Goal: Transaction & Acquisition: Purchase product/service

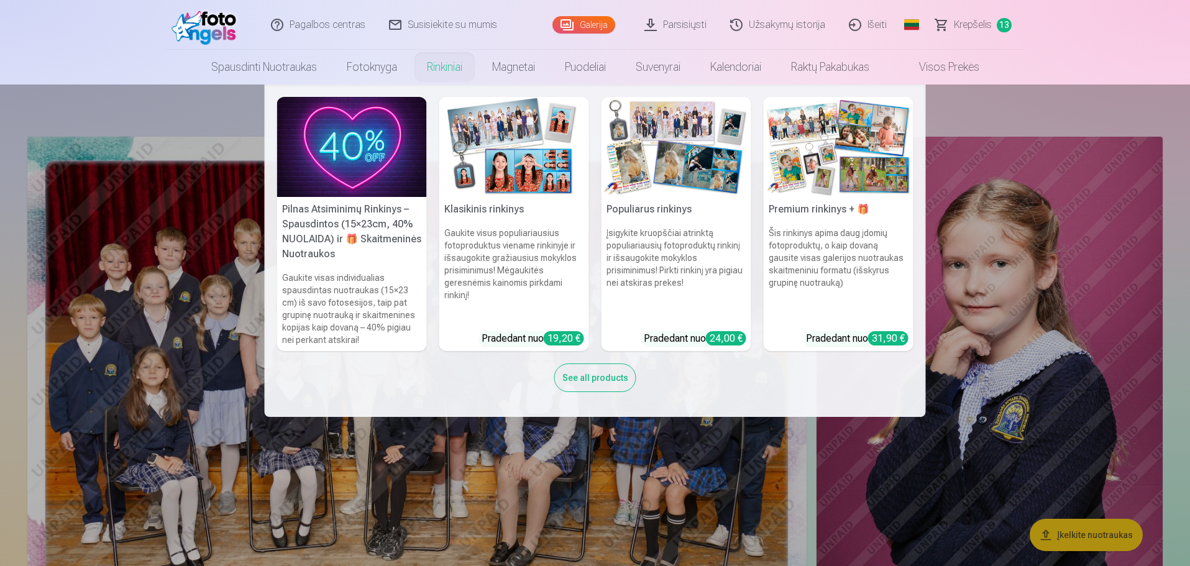
click at [461, 70] on link "Rinkiniai" at bounding box center [444, 67] width 65 height 35
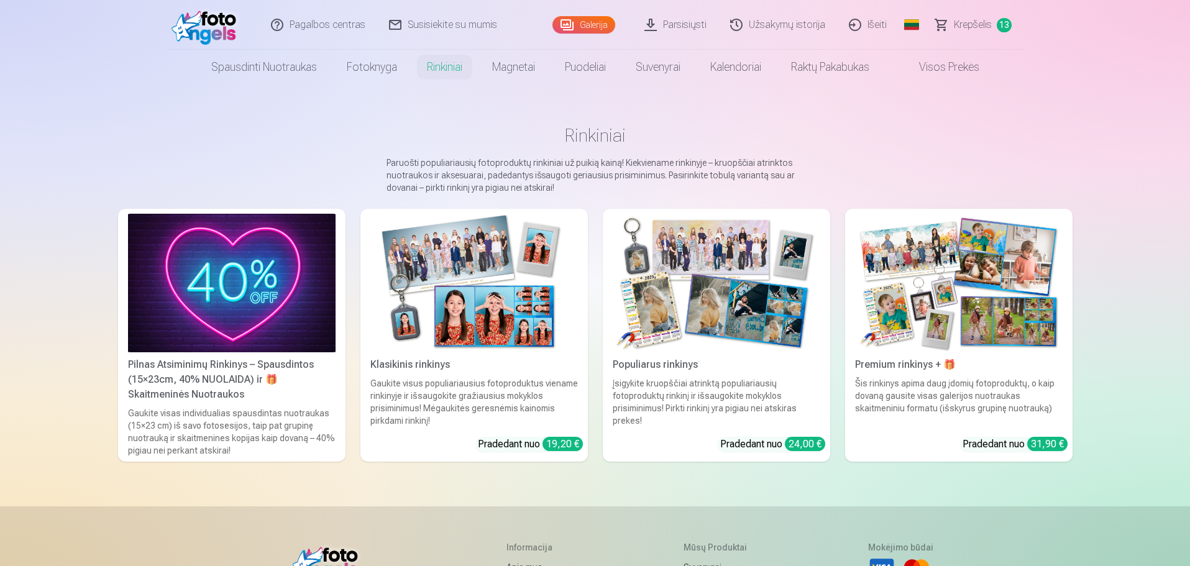
click at [956, 378] on div "Šis rinkinys apima daug įdomių fotoproduktų, o kaip dovaną gausite visas galeri…" at bounding box center [959, 402] width 218 height 50
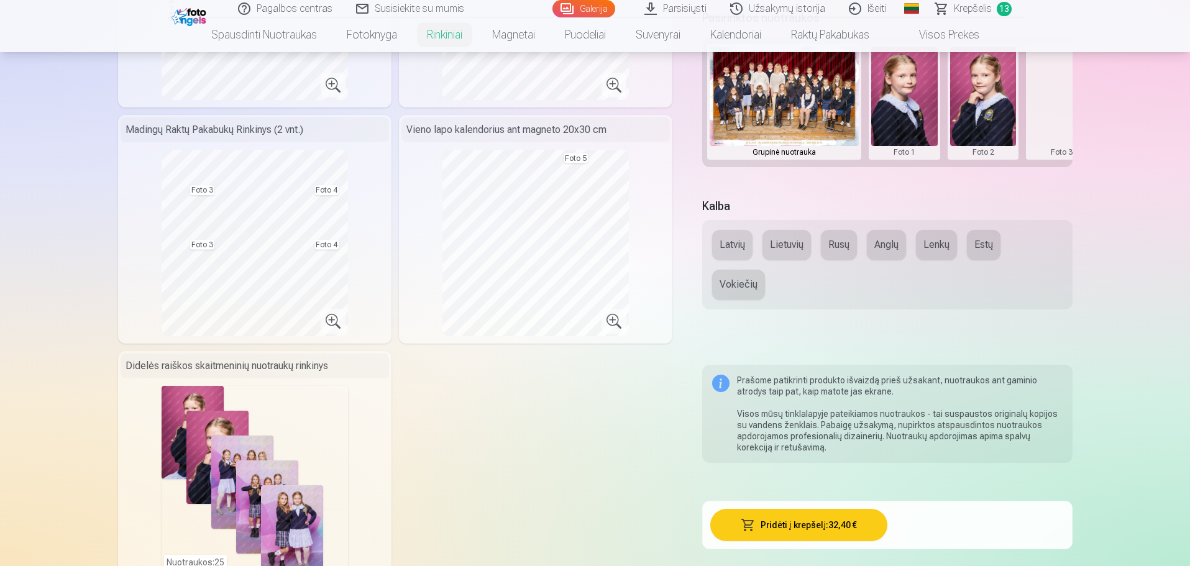
scroll to position [497, 0]
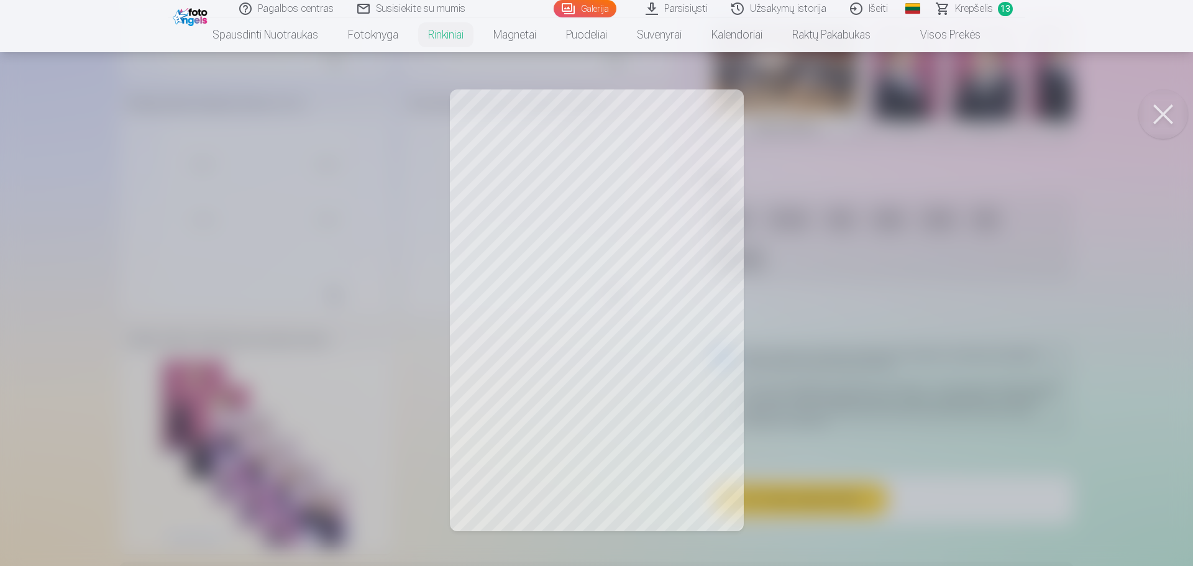
click at [1164, 106] on button at bounding box center [1164, 114] width 50 height 50
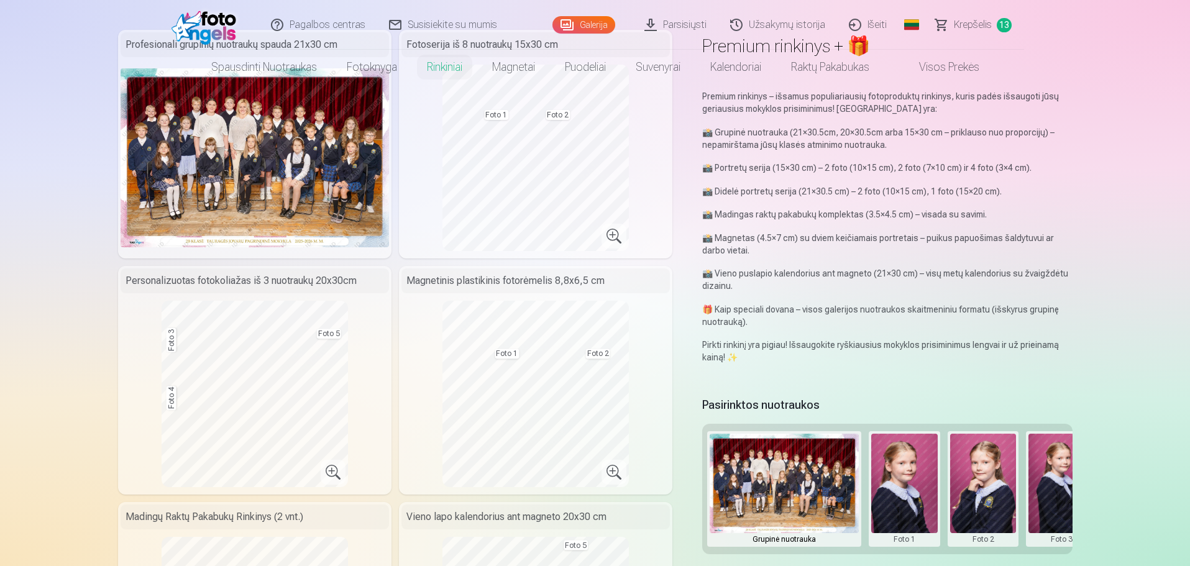
scroll to position [0, 0]
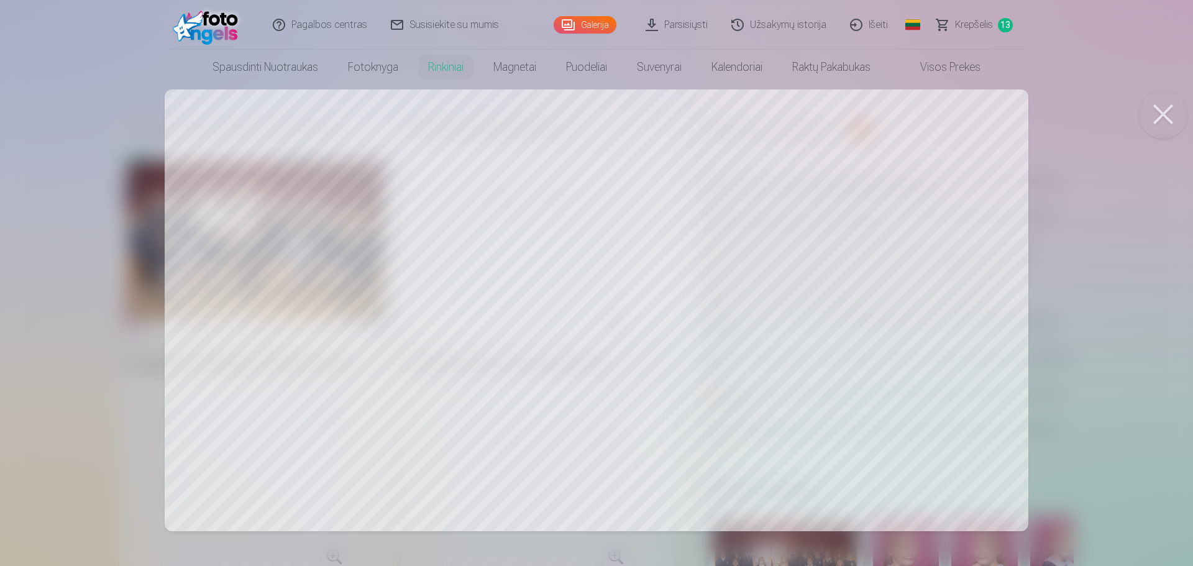
click at [1166, 119] on button at bounding box center [1164, 114] width 50 height 50
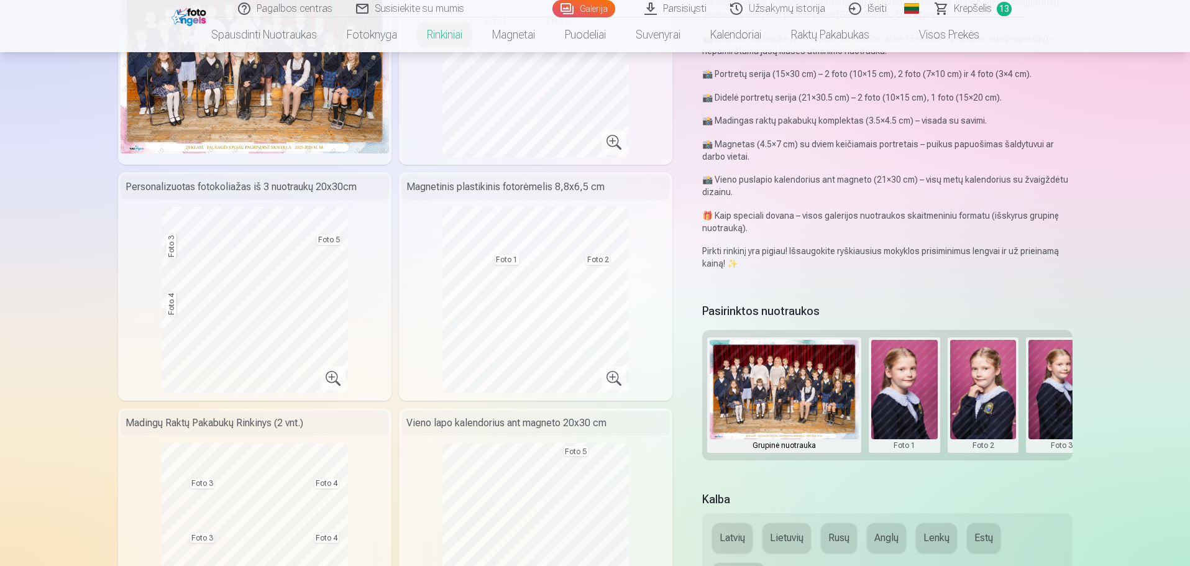
scroll to position [186, 0]
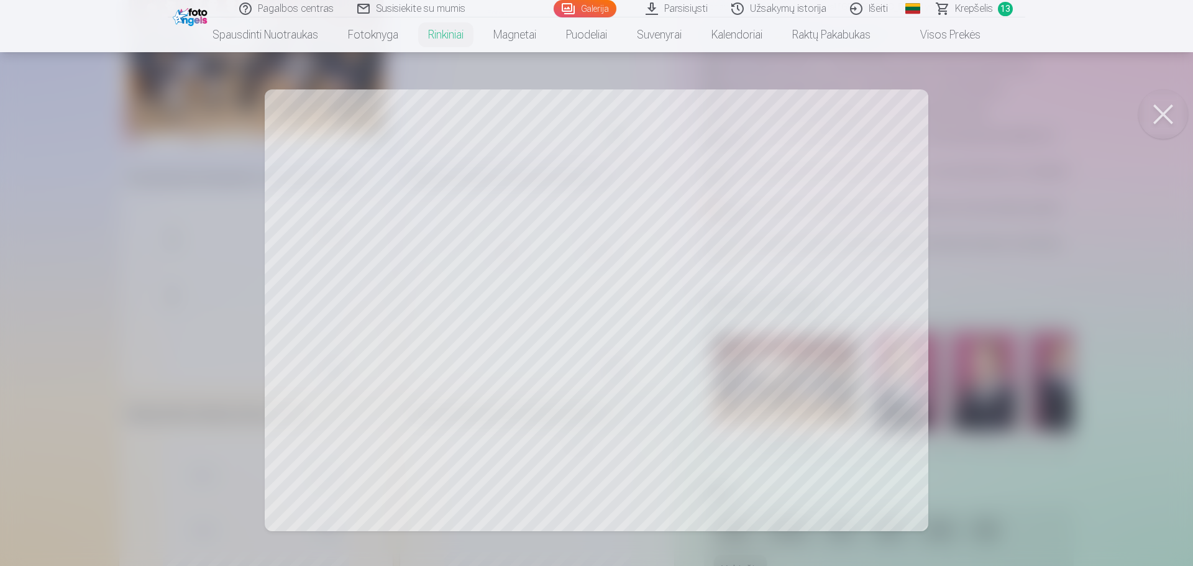
click at [992, 148] on div at bounding box center [596, 283] width 1193 height 566
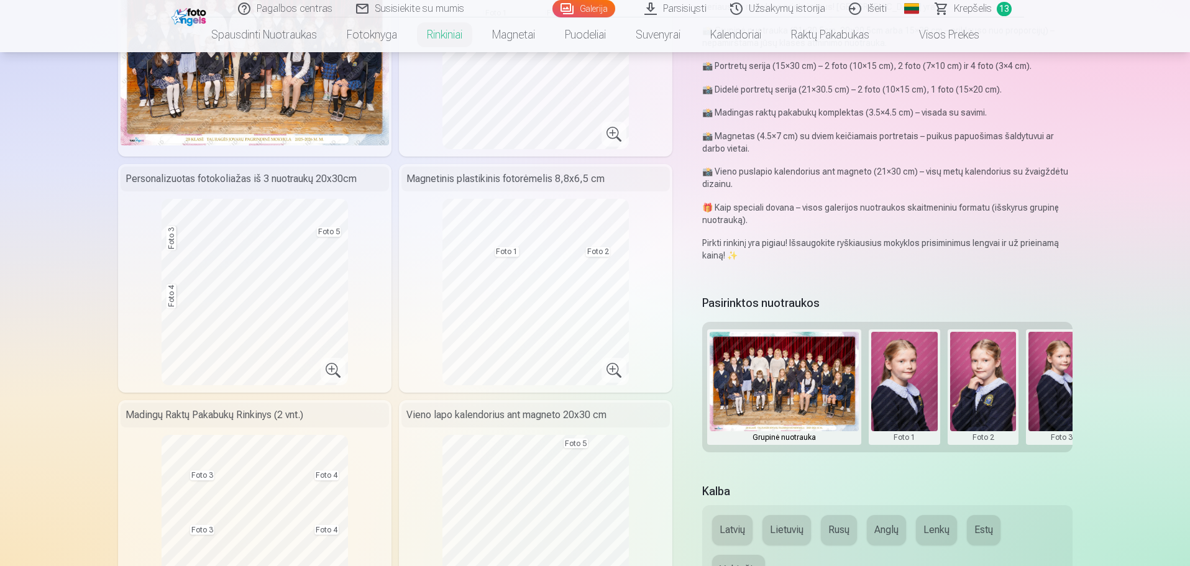
click at [1057, 404] on button at bounding box center [1062, 387] width 66 height 111
click at [1056, 390] on button "Pakeisti nuotrauką" at bounding box center [1061, 386] width 116 height 35
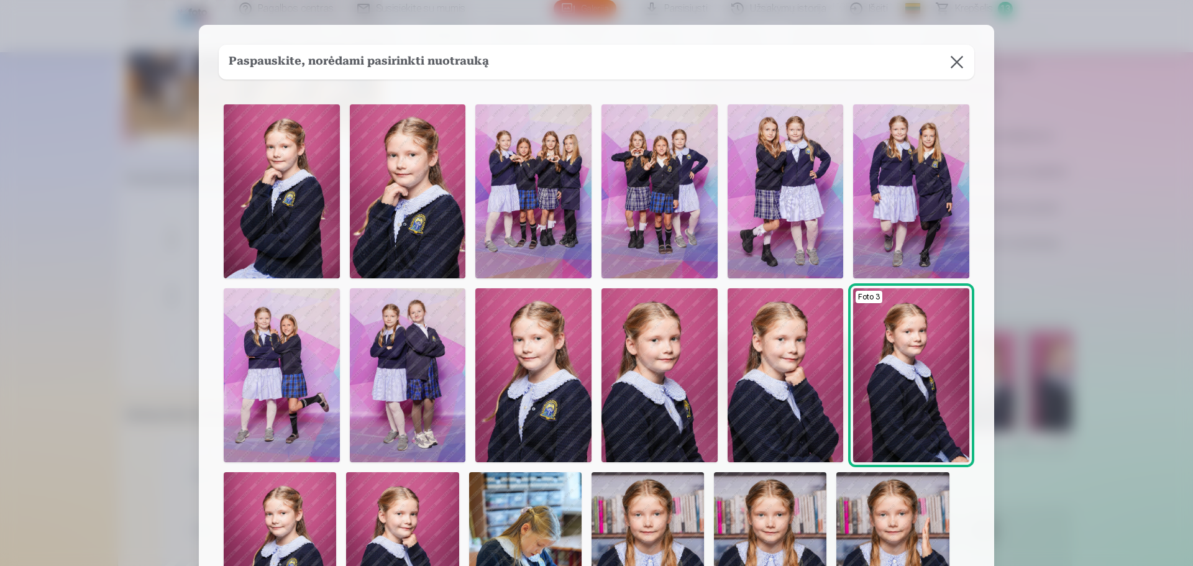
click at [295, 346] on img at bounding box center [282, 375] width 116 height 174
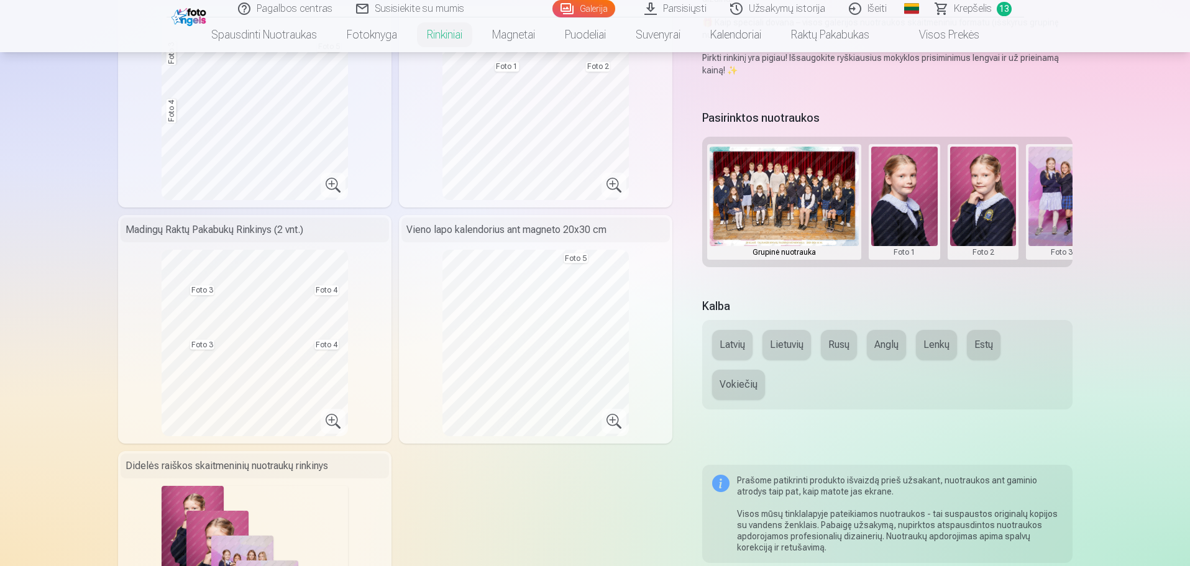
scroll to position [373, 0]
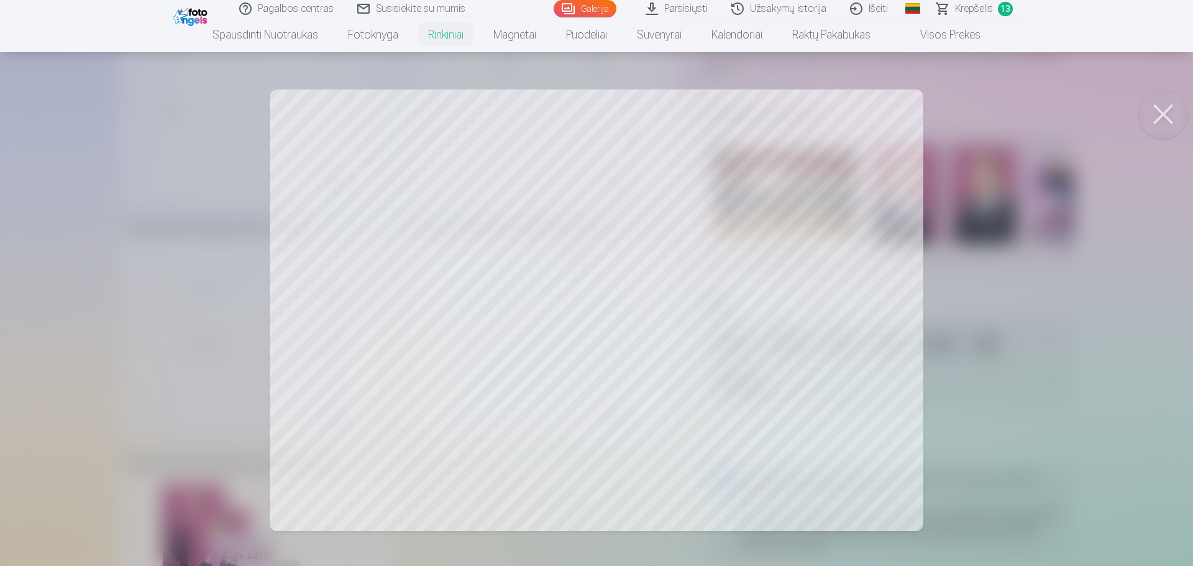
click at [1165, 121] on button at bounding box center [1164, 114] width 50 height 50
click at [1170, 101] on button at bounding box center [1164, 114] width 50 height 50
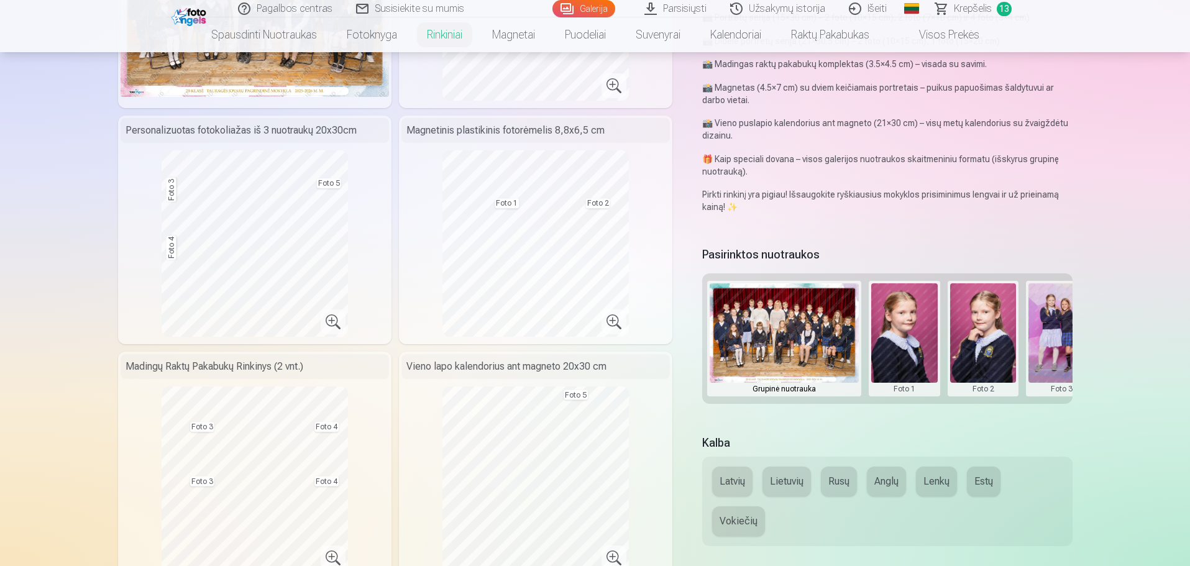
scroll to position [186, 0]
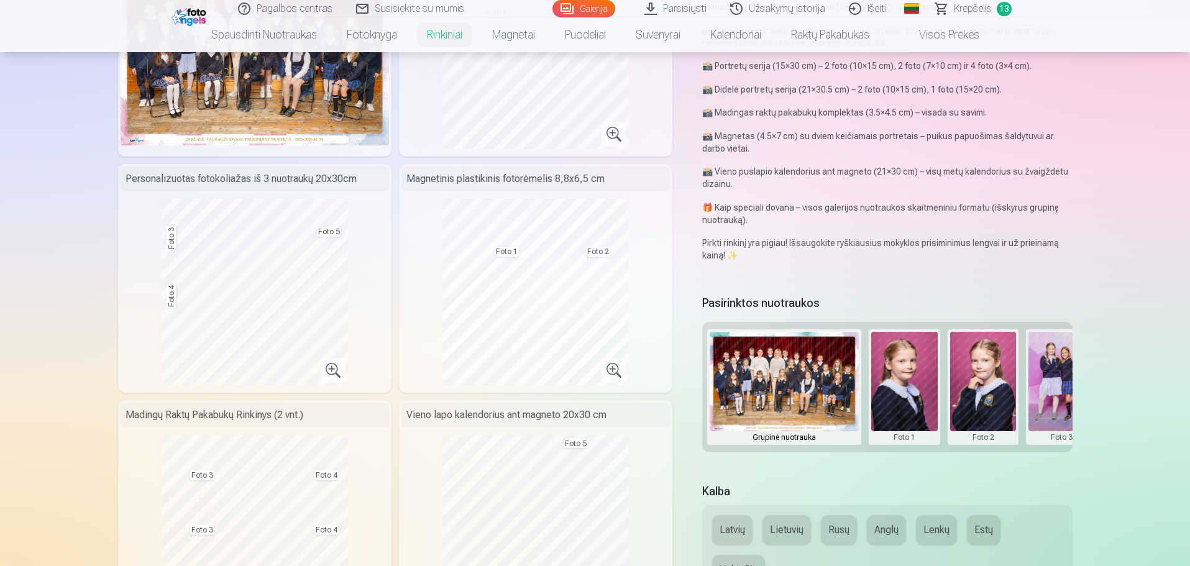
click at [1053, 408] on button at bounding box center [1062, 387] width 66 height 111
click at [0, 0] on div at bounding box center [0, 0] width 0 height 0
click at [1053, 408] on button at bounding box center [1062, 387] width 66 height 111
click at [1053, 388] on button "Pakeisti nuotrauką" at bounding box center [1061, 386] width 116 height 35
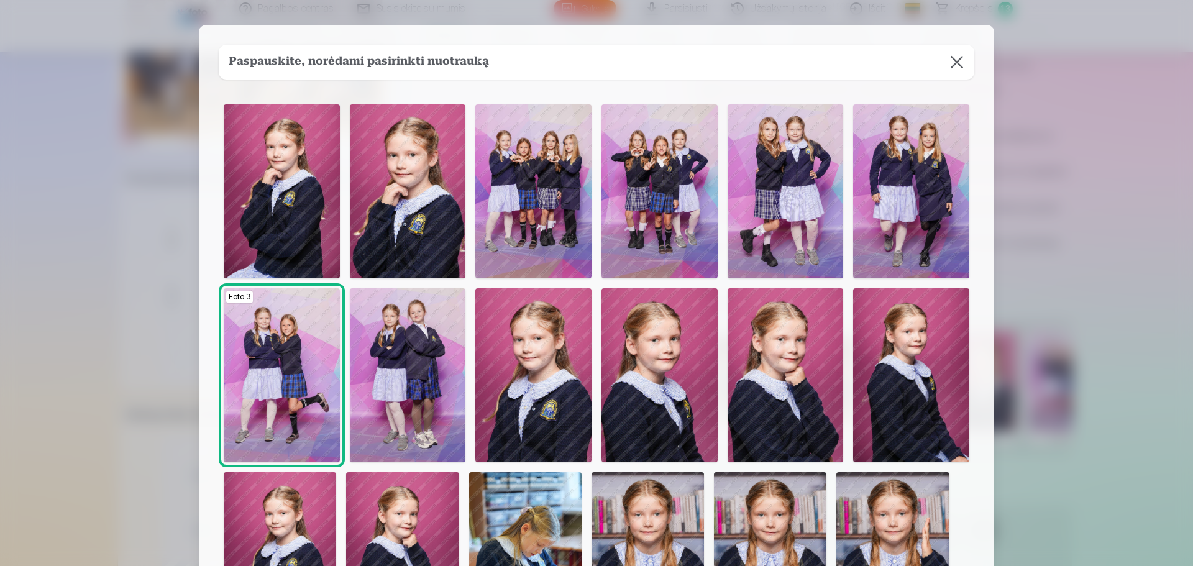
click at [290, 178] on img at bounding box center [282, 191] width 116 height 174
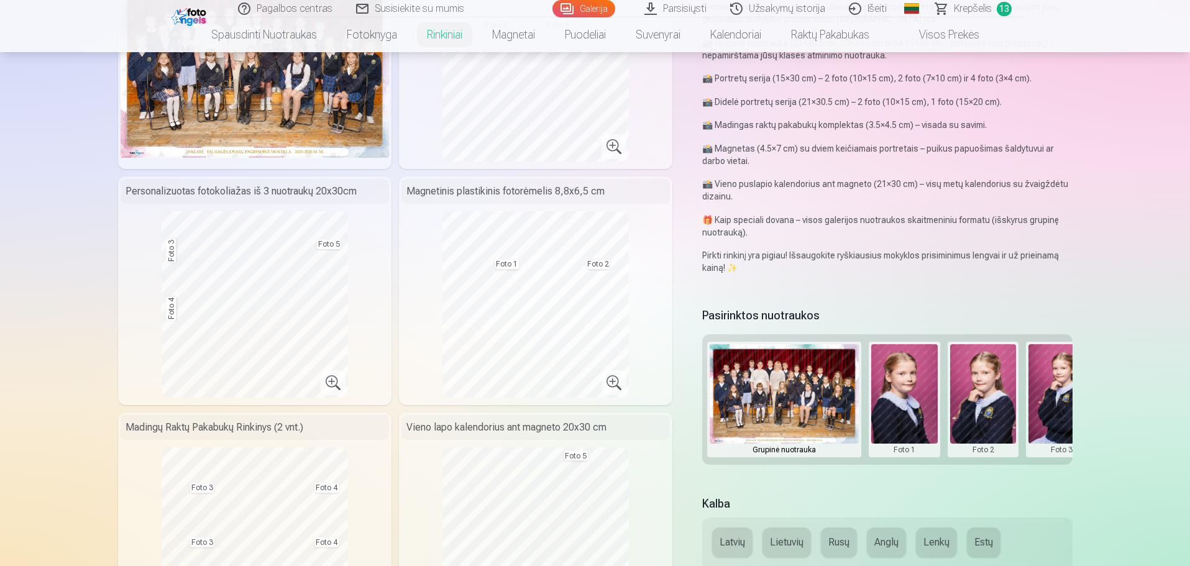
scroll to position [249, 0]
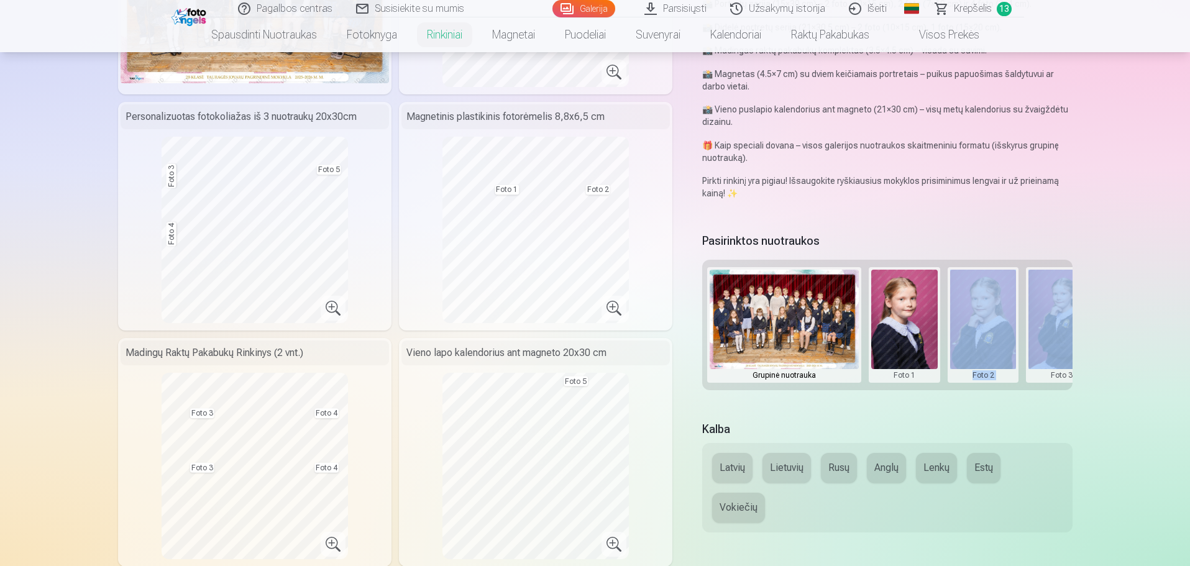
drag, startPoint x: 933, startPoint y: 388, endPoint x: 1047, endPoint y: 393, distance: 113.2
click at [1047, 393] on div "Pasirinktos nuotraukos Grupinė nuotrauka Foto 1 Foto 2 Foto 3 Foto 4 Foto 5" at bounding box center [887, 318] width 370 height 176
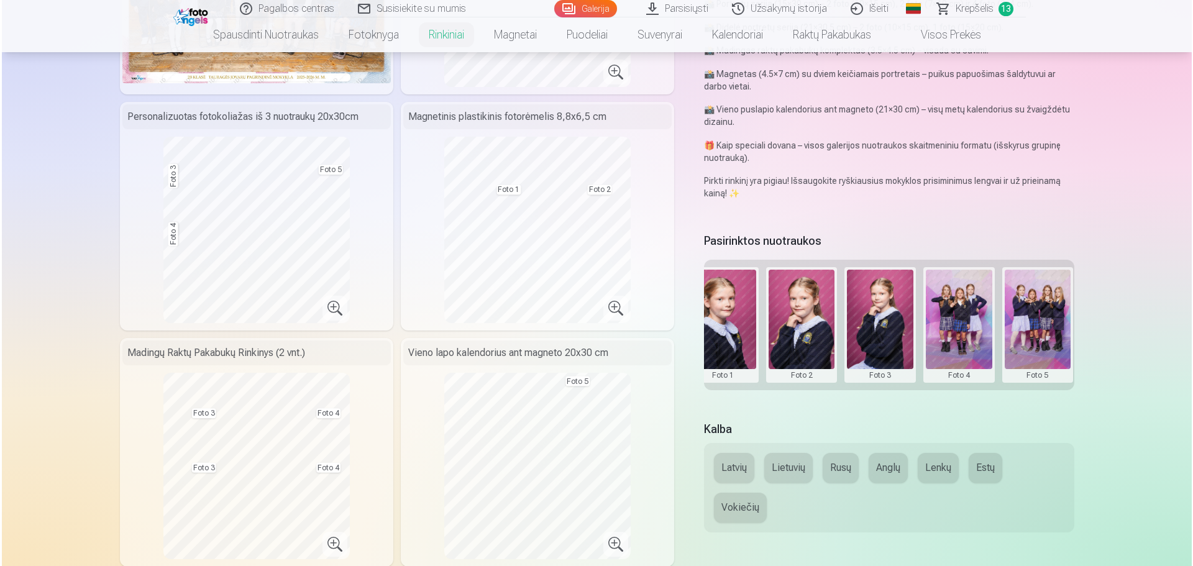
scroll to position [0, 187]
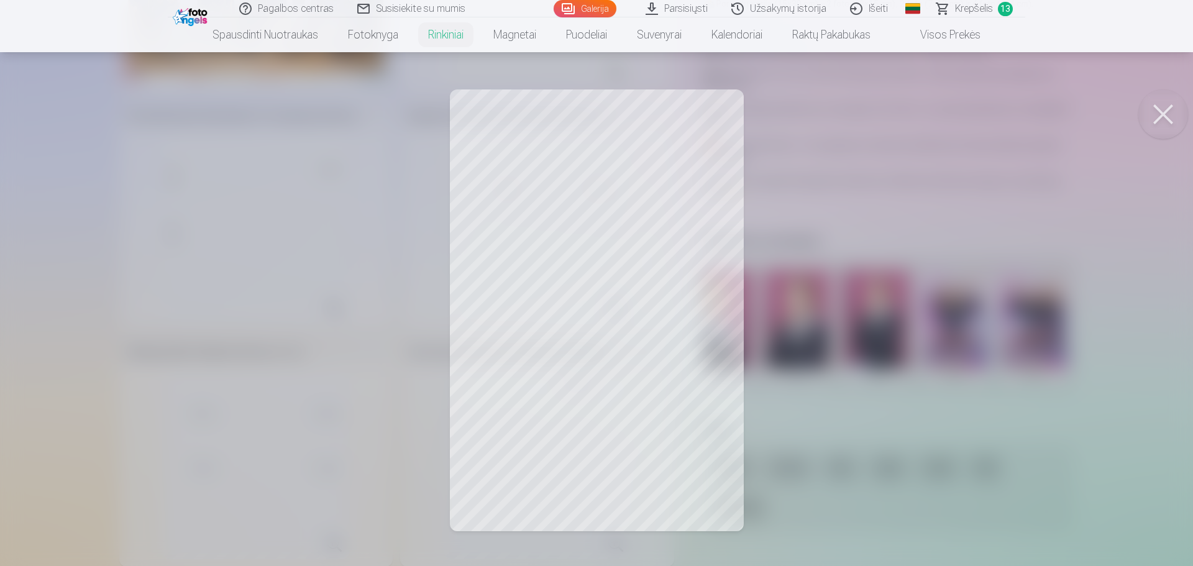
click at [1165, 107] on button at bounding box center [1164, 114] width 50 height 50
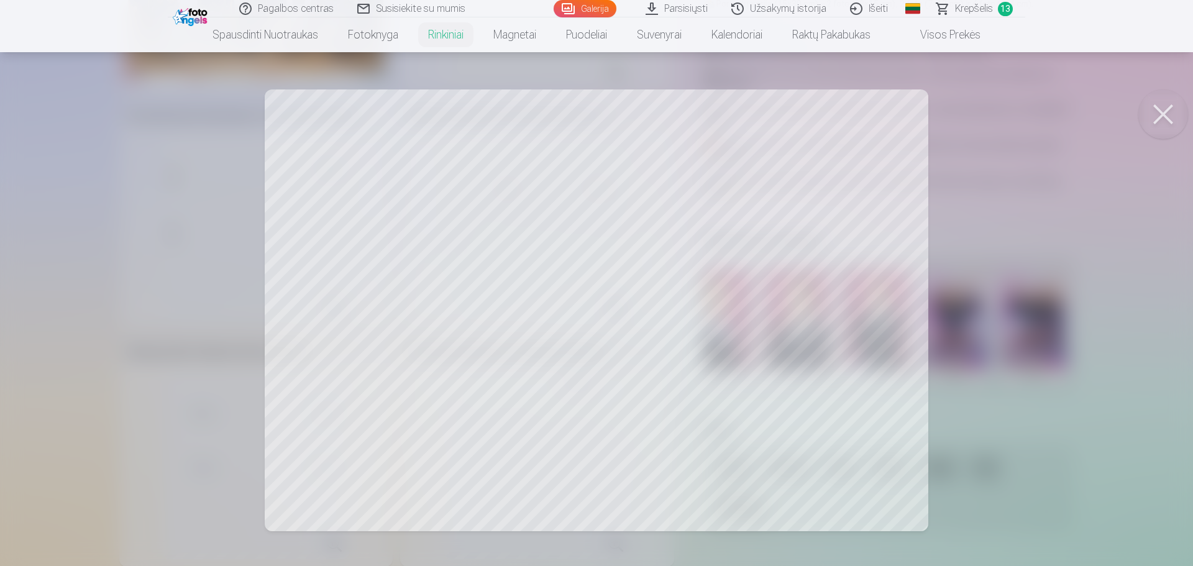
click at [1158, 107] on button at bounding box center [1164, 114] width 50 height 50
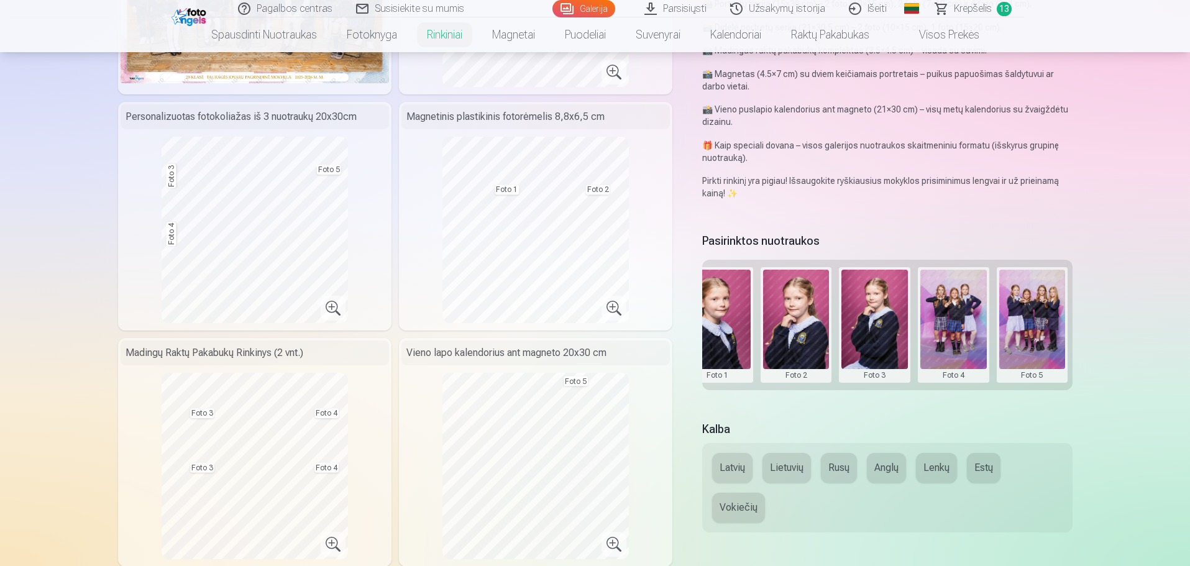
click at [1030, 330] on button at bounding box center [1032, 325] width 66 height 111
click at [1030, 327] on button "Pakeisti nuotrauką" at bounding box center [1031, 323] width 116 height 35
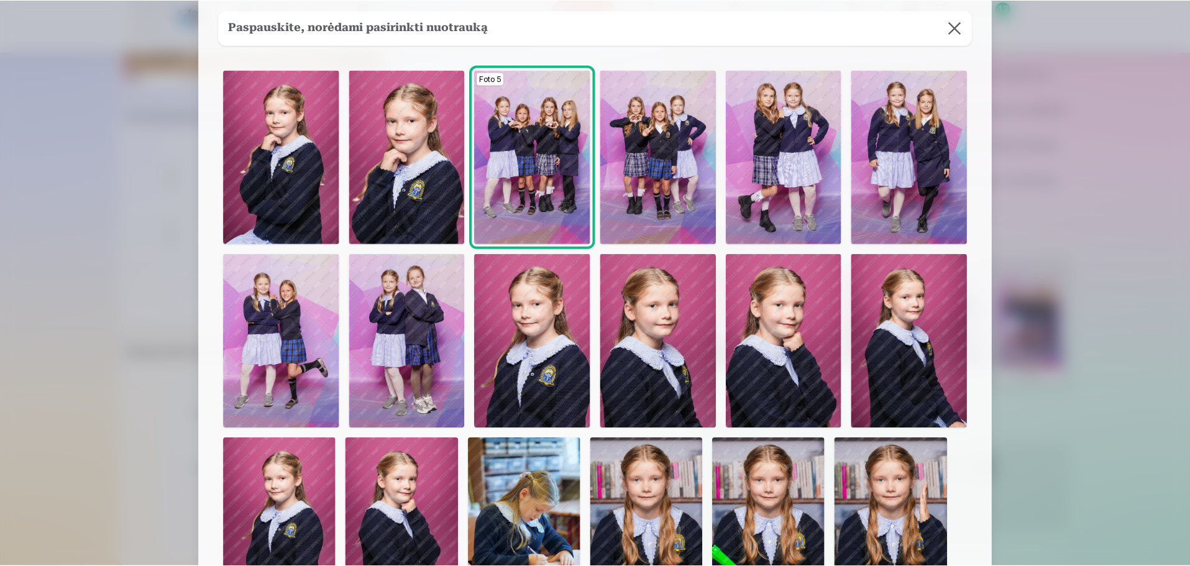
scroll to position [0, 0]
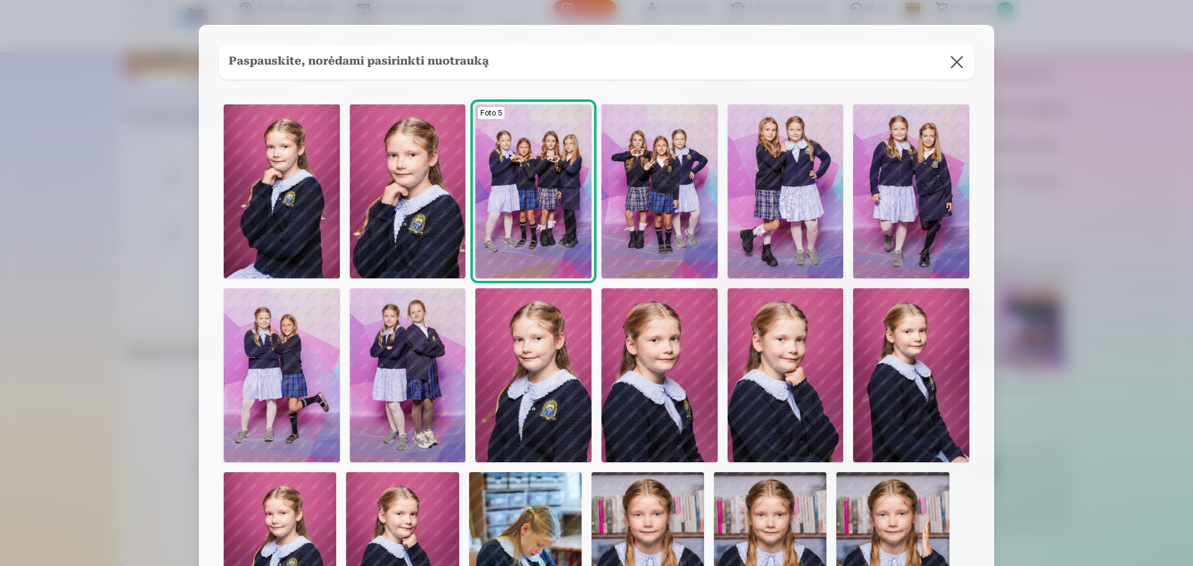
click at [270, 188] on img at bounding box center [282, 191] width 116 height 174
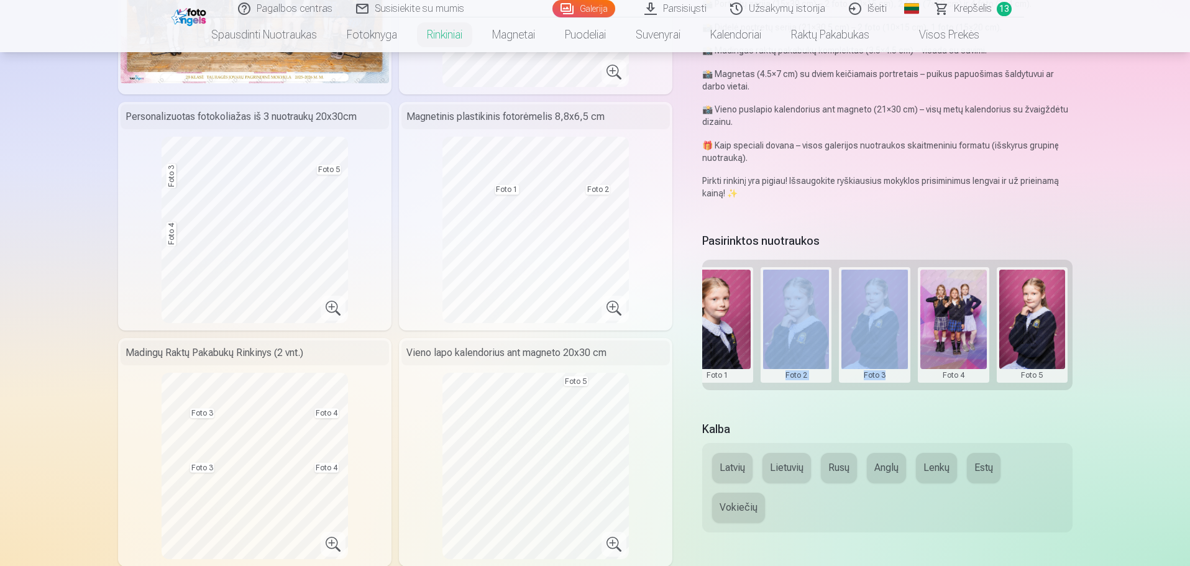
drag, startPoint x: 898, startPoint y: 388, endPoint x: 748, endPoint y: 378, distance: 150.7
click at [748, 378] on div "Grupinė nuotrauka Foto 1 Foto 2 Foto 3 Foto 4 Foto 5" at bounding box center [887, 325] width 370 height 131
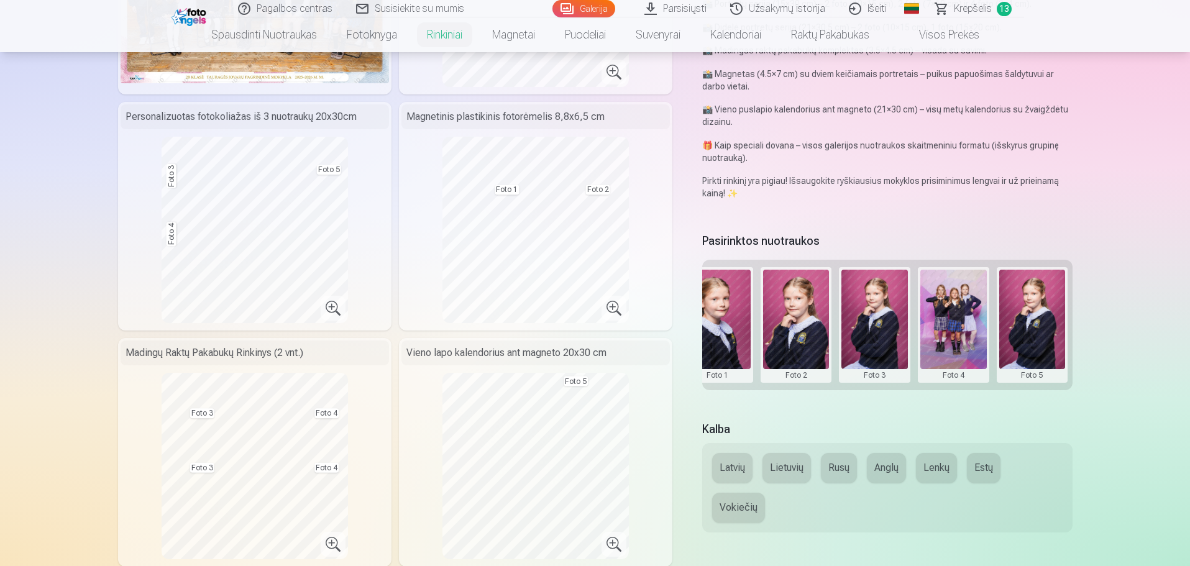
click at [710, 394] on div "Pasirinktos nuotraukos Grupinė nuotrauka Foto 1 Foto 2 Foto 3 Foto 4 Foto 5" at bounding box center [887, 318] width 370 height 176
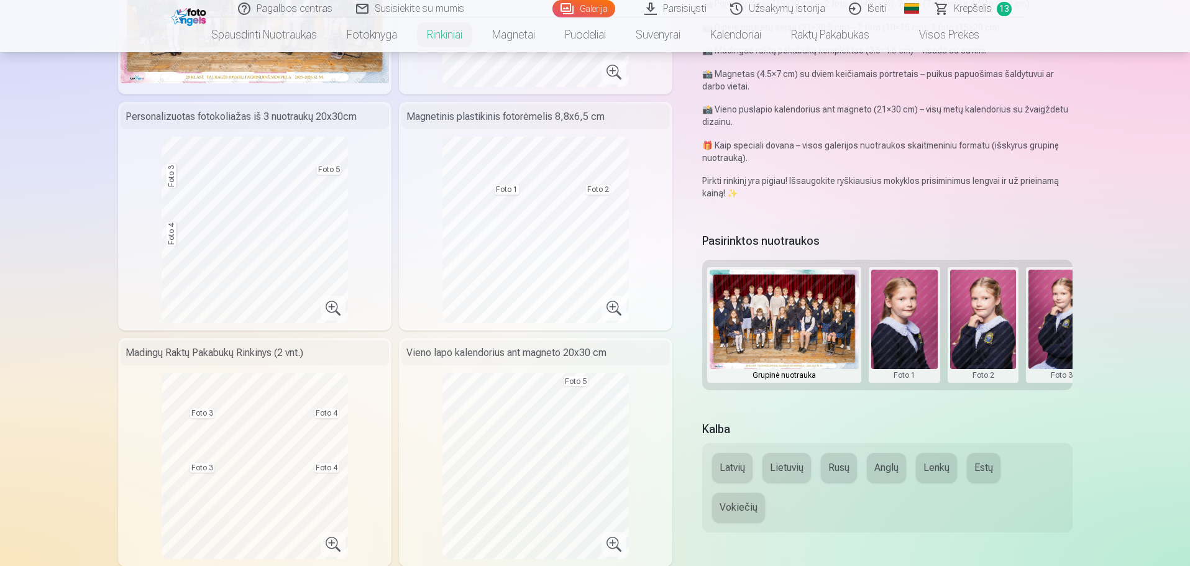
scroll to position [0, 187]
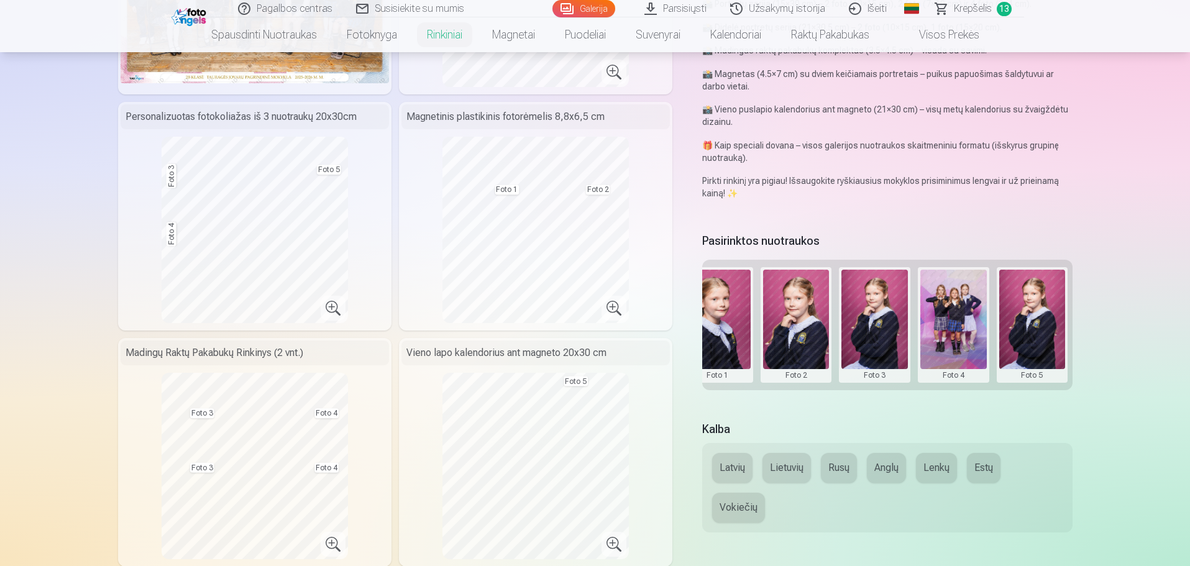
click at [878, 317] on button at bounding box center [874, 325] width 66 height 111
click at [878, 328] on button "Pakeisti nuotrauką" at bounding box center [874, 323] width 116 height 35
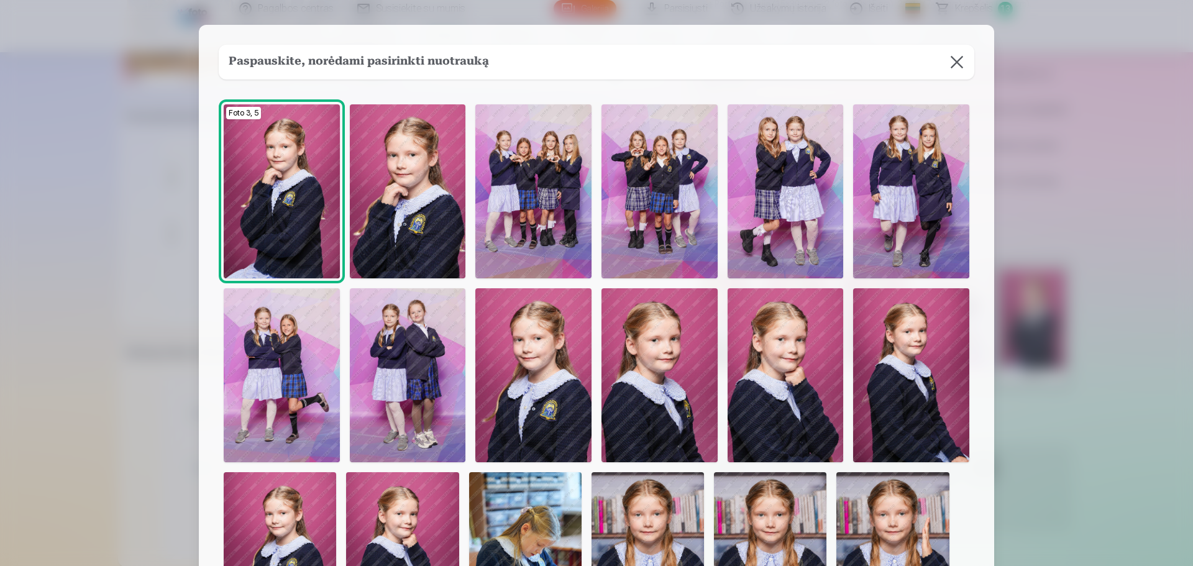
click at [552, 357] on img at bounding box center [533, 375] width 116 height 174
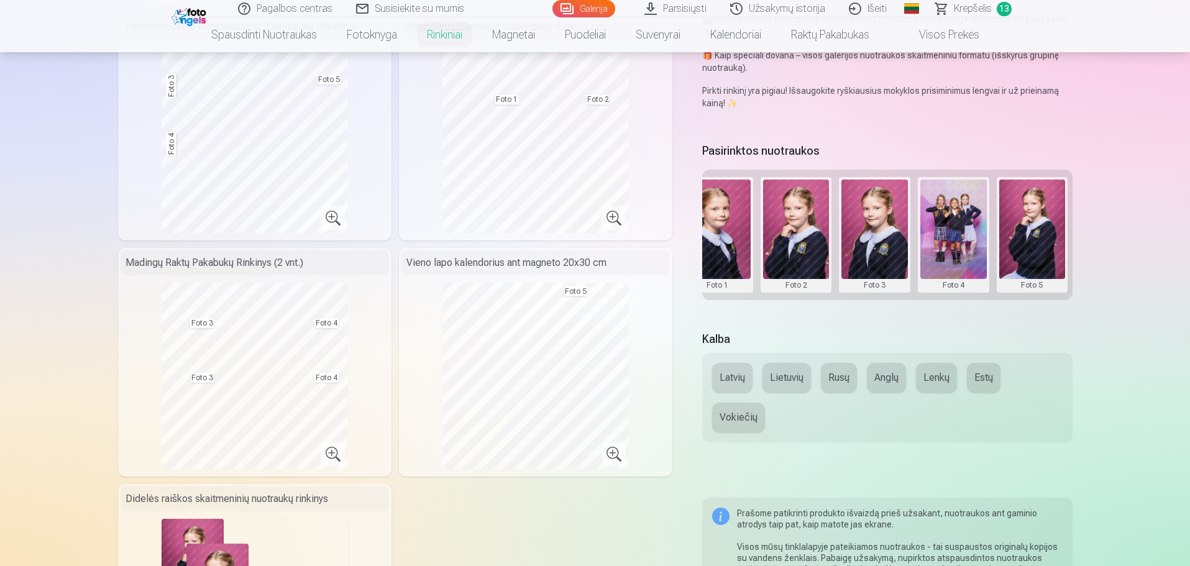
scroll to position [435, 0]
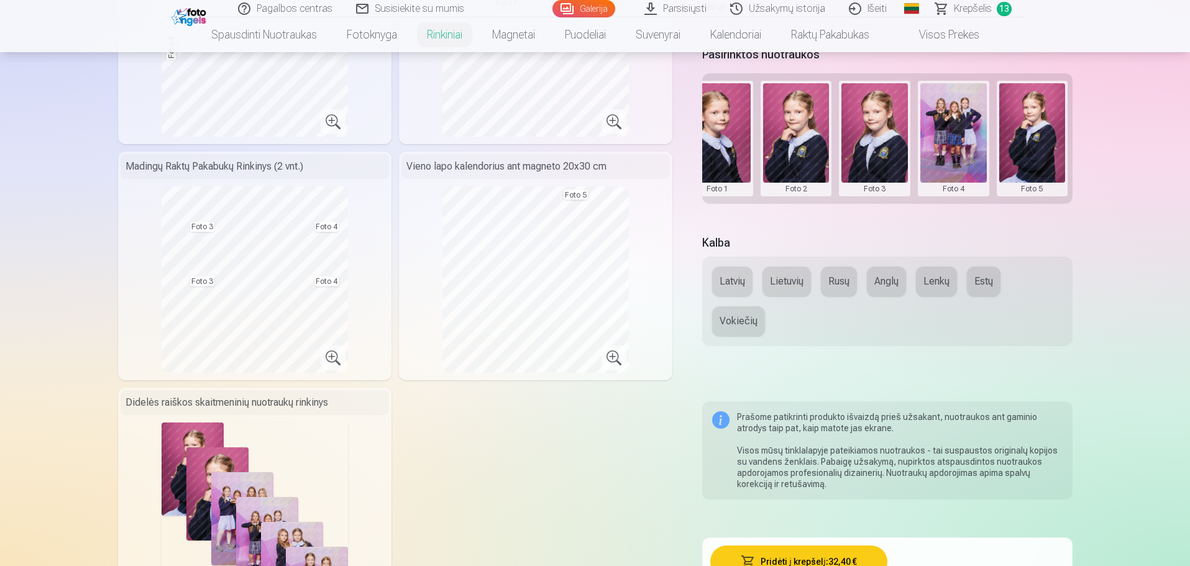
click at [785, 278] on button "Lietuvių" at bounding box center [787, 282] width 48 height 30
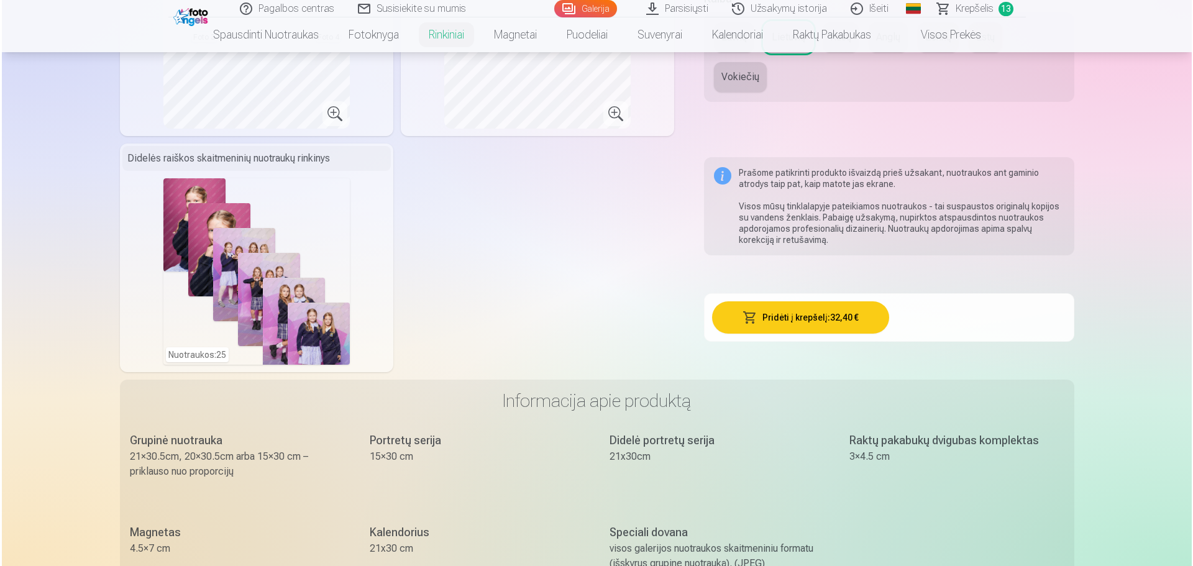
scroll to position [684, 0]
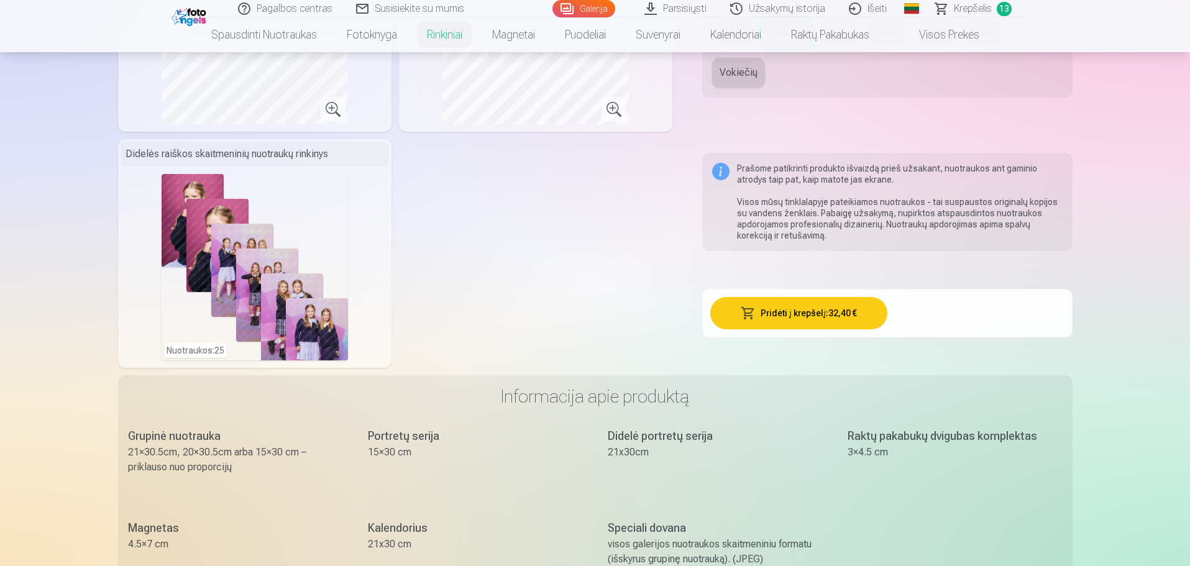
click at [776, 311] on button "Pridėti į krepšelį : 32,40 €" at bounding box center [798, 313] width 177 height 32
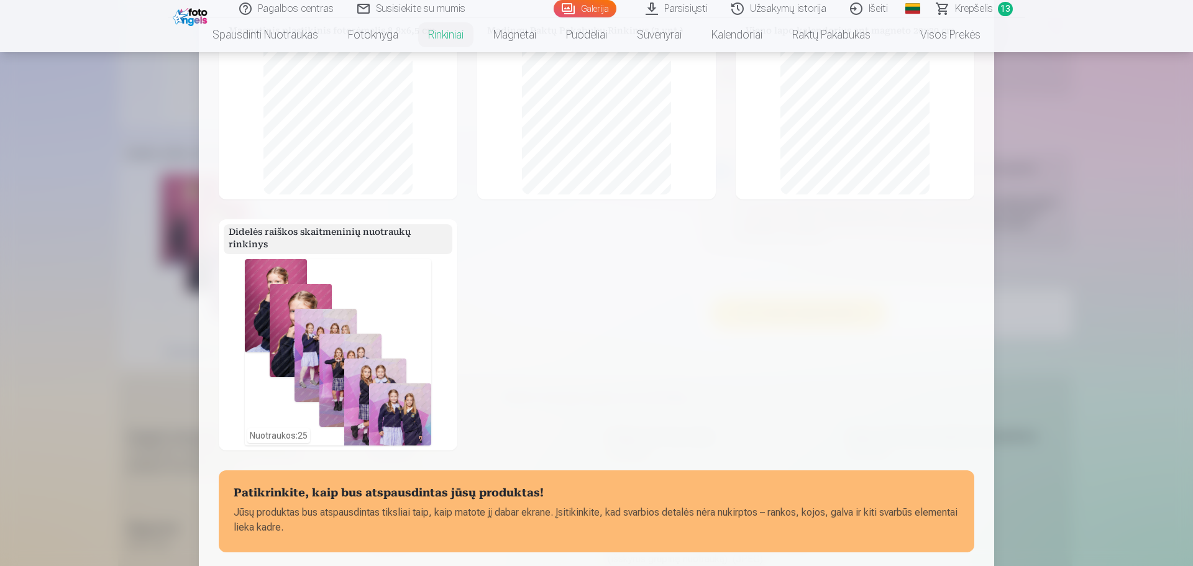
scroll to position [402, 0]
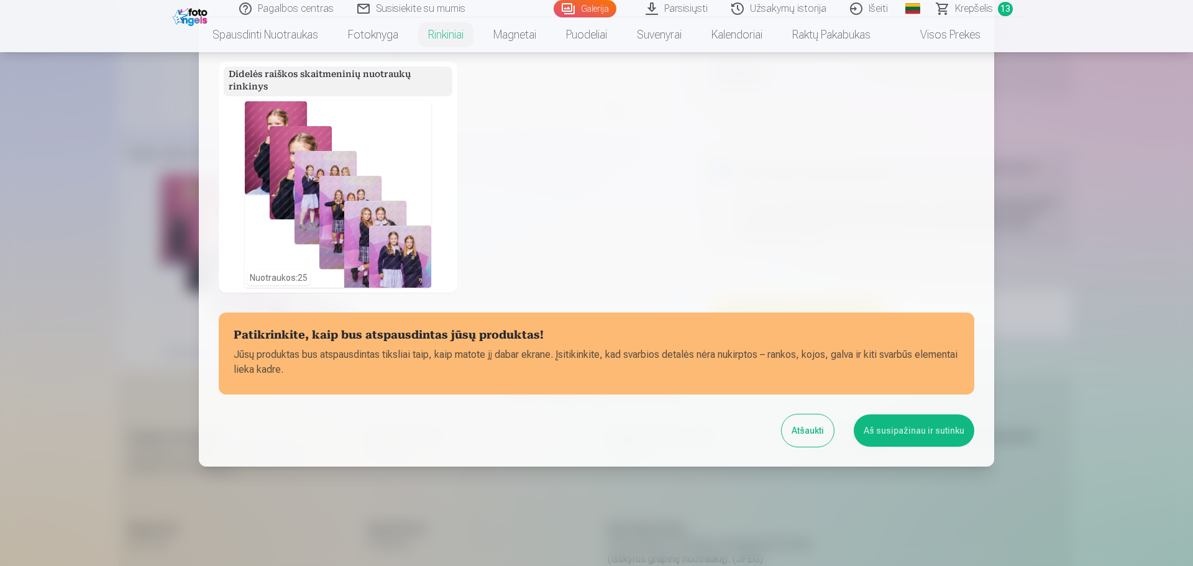
click at [912, 426] on button "Aš susipažinau ir sutinku" at bounding box center [914, 431] width 121 height 32
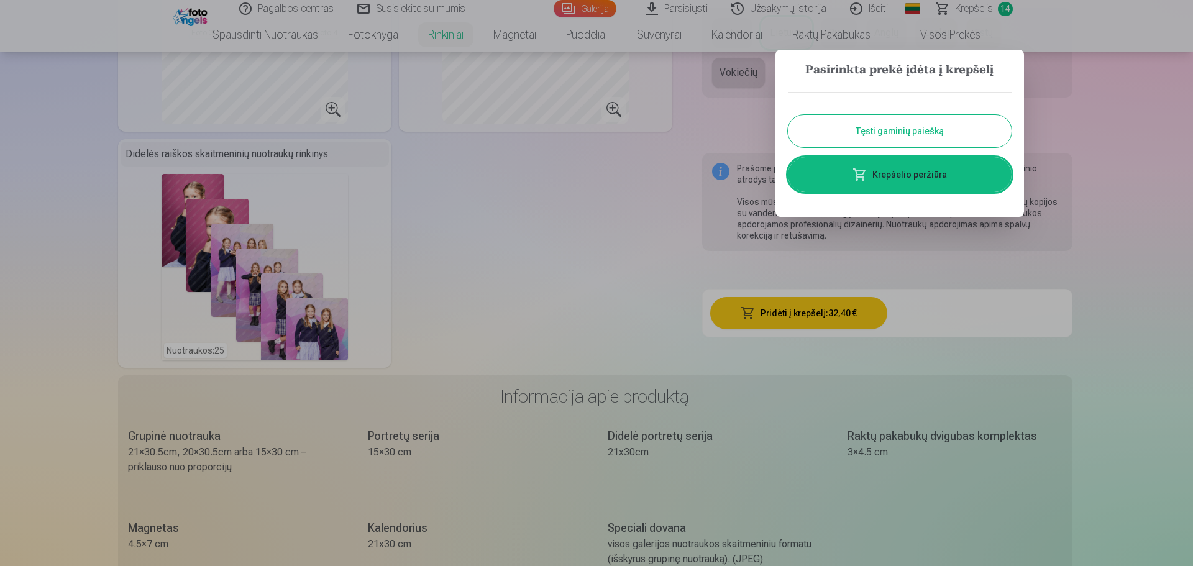
click at [902, 181] on link "Krepšelio peržiūra" at bounding box center [900, 174] width 224 height 35
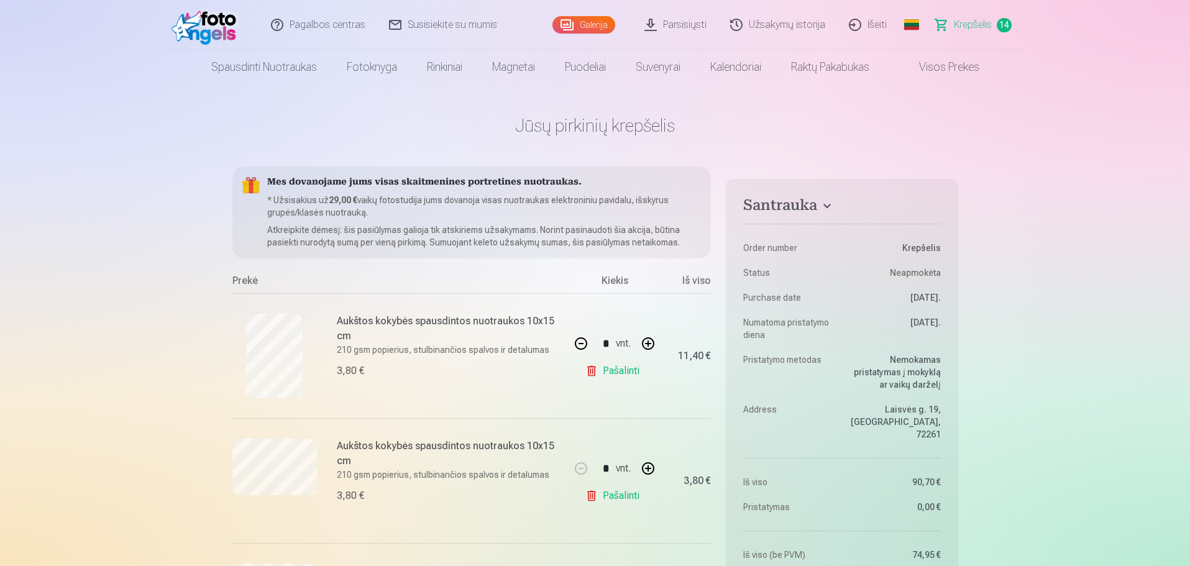
click at [606, 25] on link "Galerija" at bounding box center [583, 24] width 63 height 17
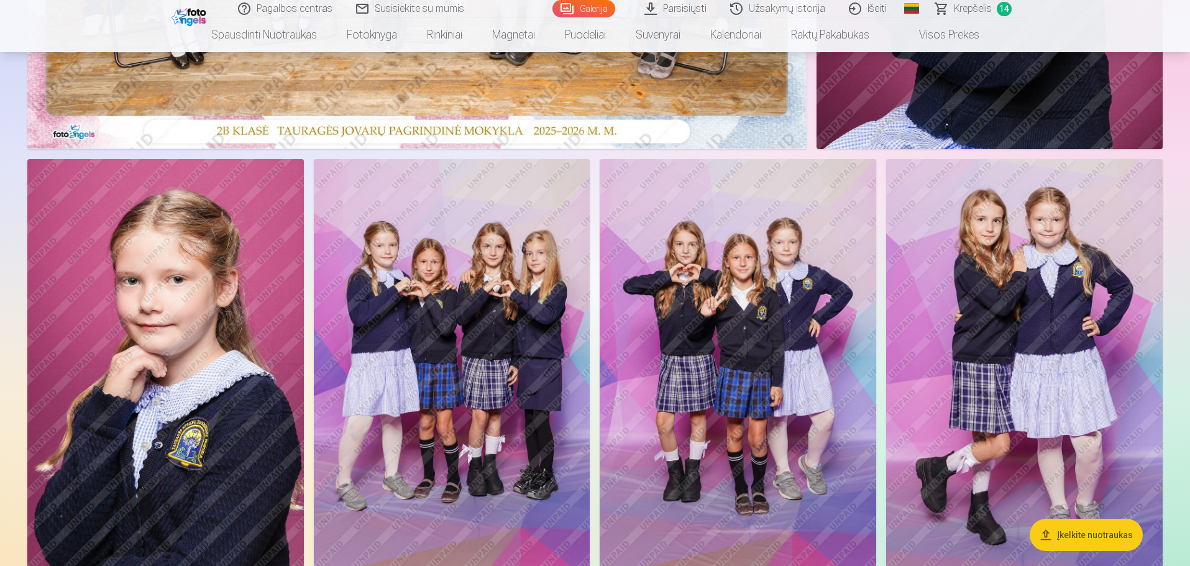
scroll to position [559, 0]
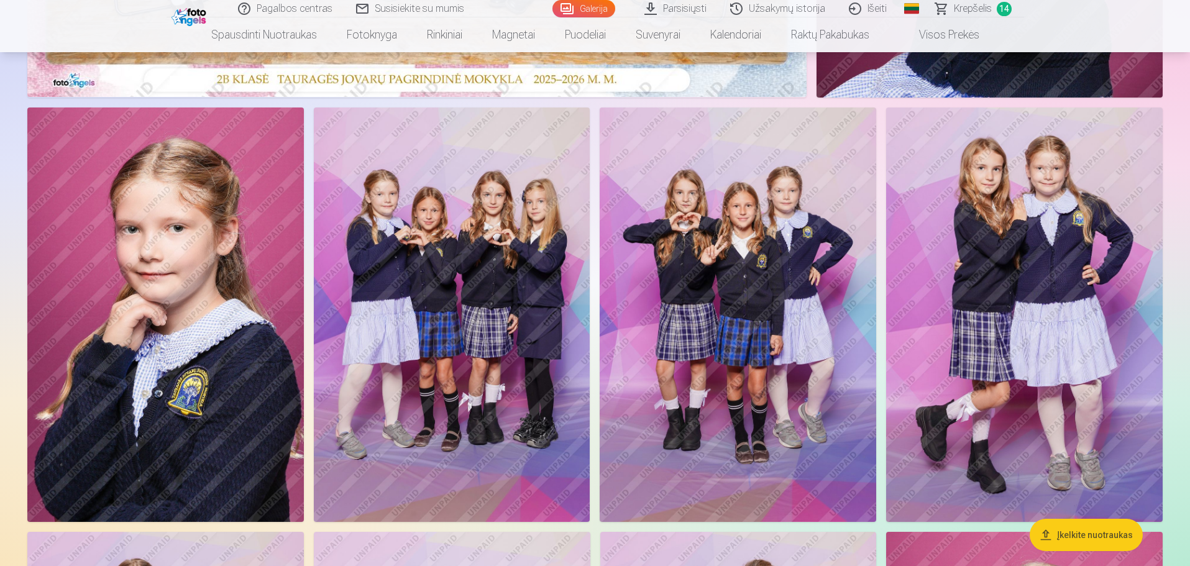
click at [449, 366] on img at bounding box center [452, 315] width 277 height 415
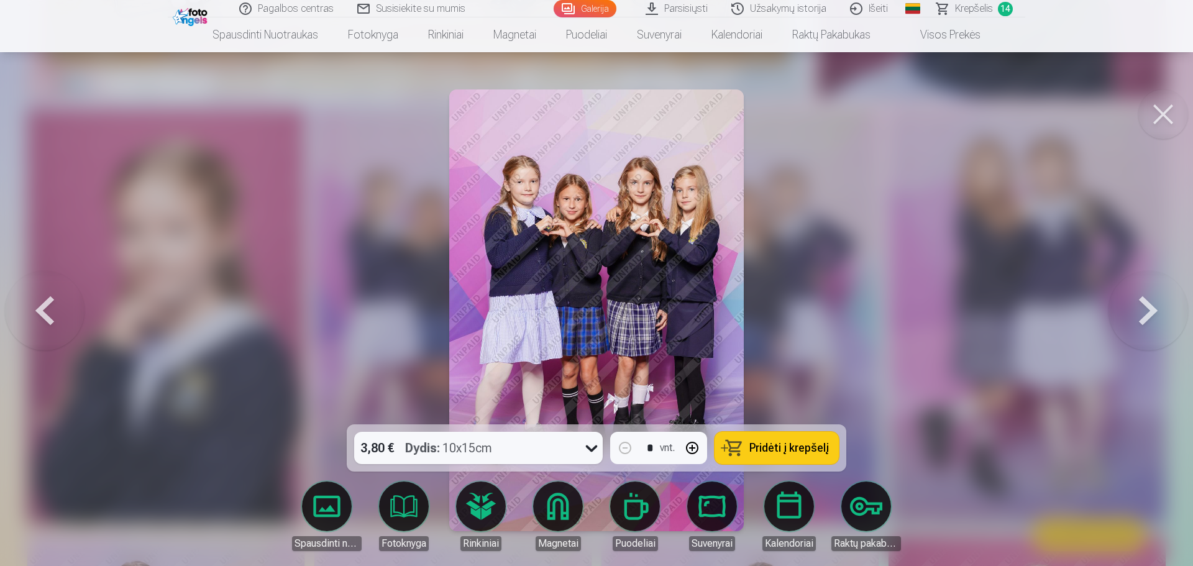
click at [779, 449] on span "Pridėti į krepšelį" at bounding box center [789, 447] width 80 height 11
click at [852, 311] on div at bounding box center [596, 283] width 1193 height 566
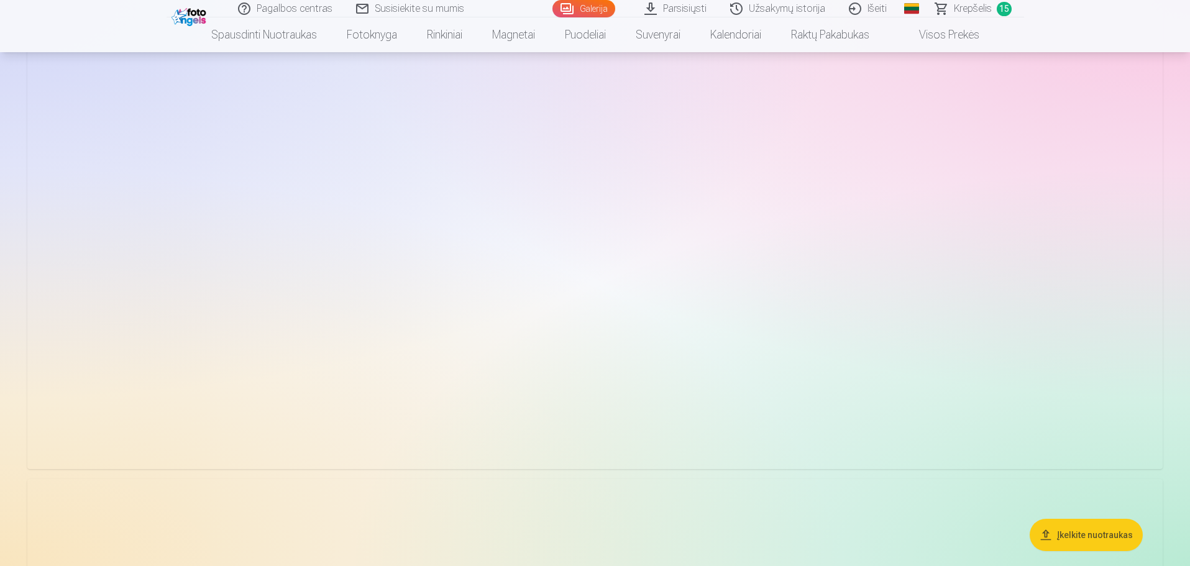
scroll to position [3605, 0]
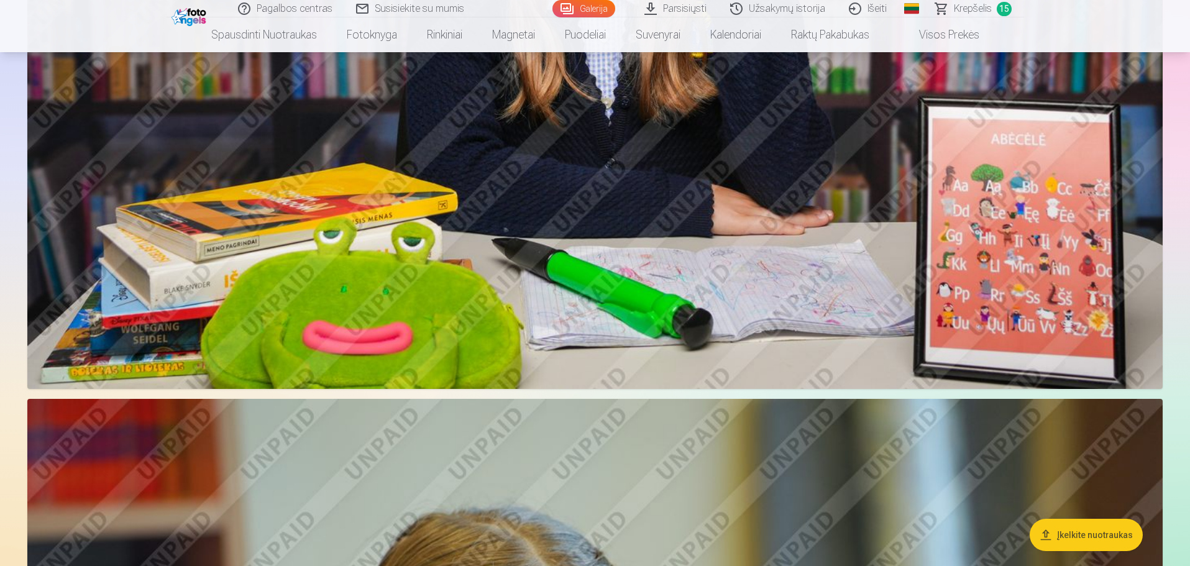
click at [987, 4] on span "Krepšelis" at bounding box center [973, 8] width 38 height 15
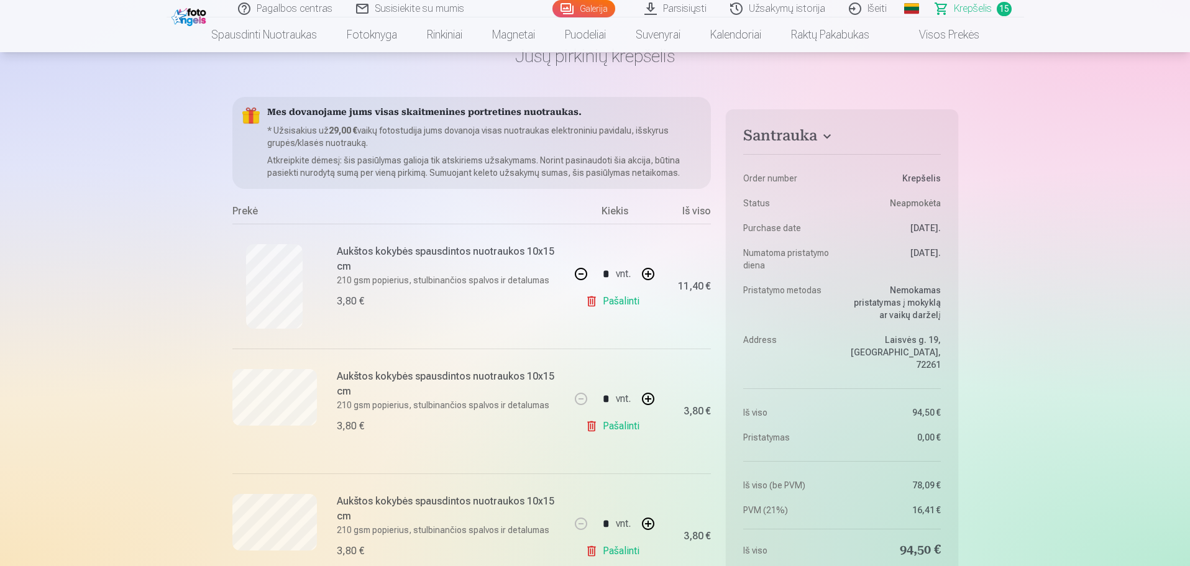
scroll to position [62, 0]
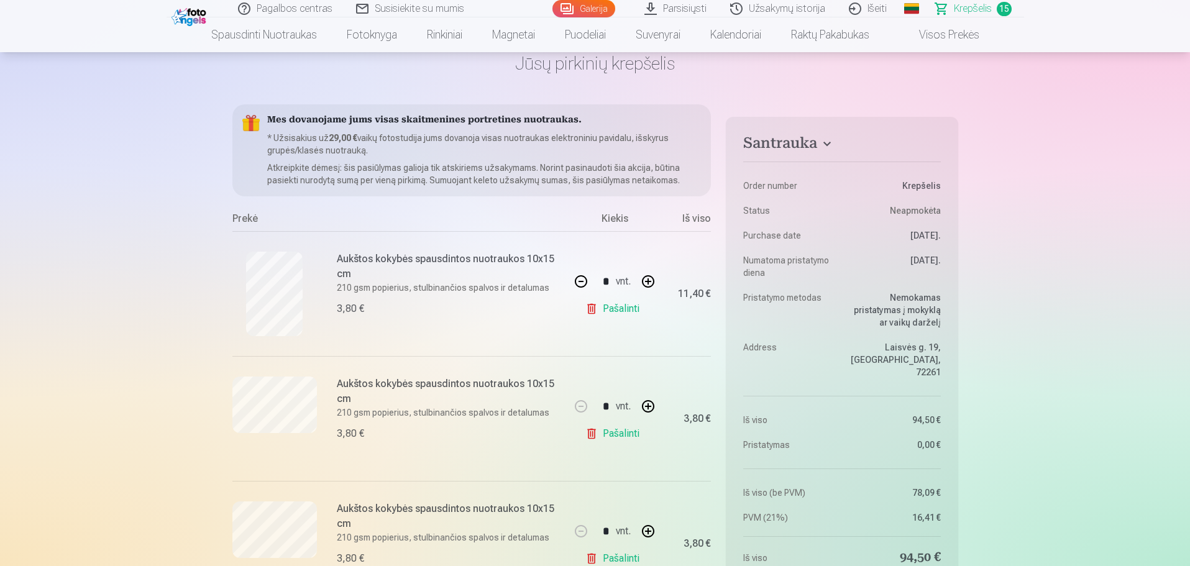
click at [592, 309] on link "Pašalinti" at bounding box center [614, 308] width 59 height 25
type input "*"
click at [592, 310] on link "Pašalinti" at bounding box center [614, 308] width 59 height 25
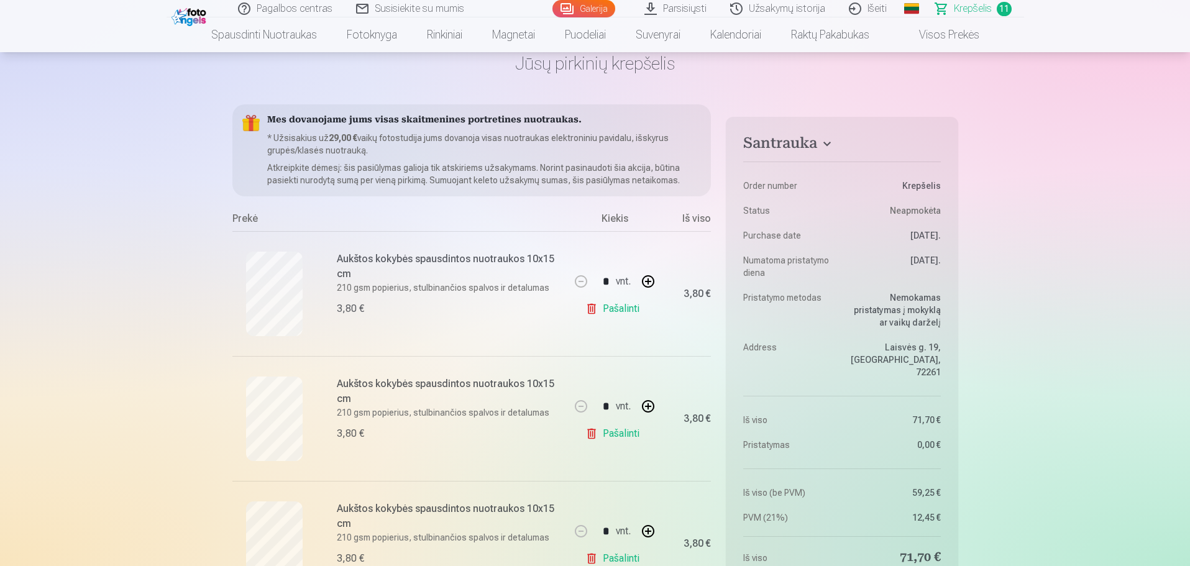
click at [592, 310] on link "Pašalinti" at bounding box center [614, 308] width 59 height 25
click at [590, 429] on link "Pašalinti" at bounding box center [614, 433] width 59 height 25
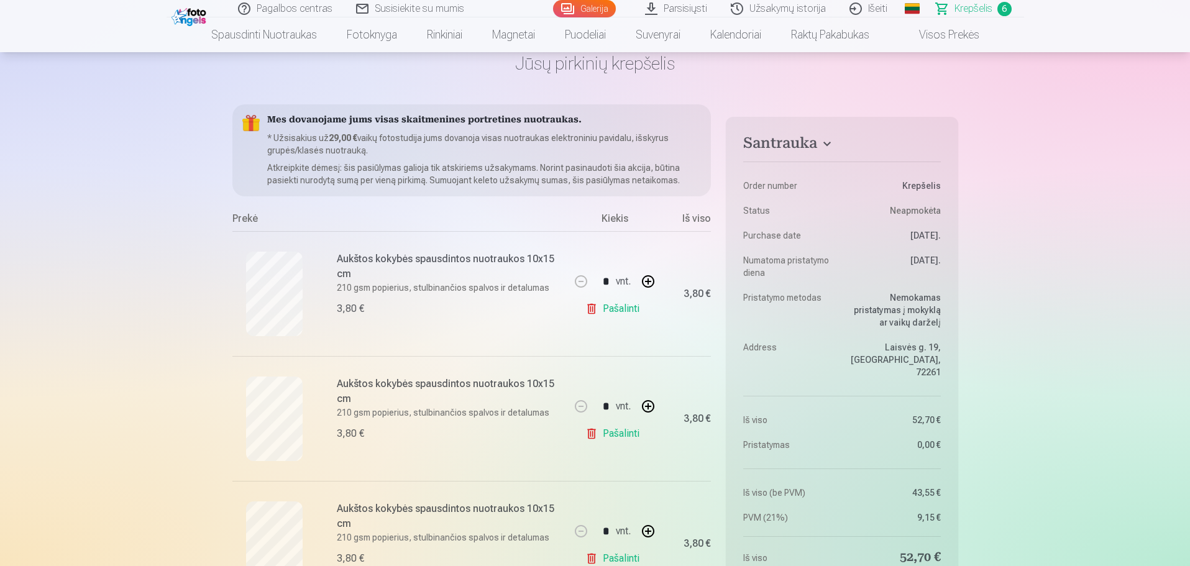
click at [590, 429] on link "Pašalinti" at bounding box center [614, 433] width 59 height 25
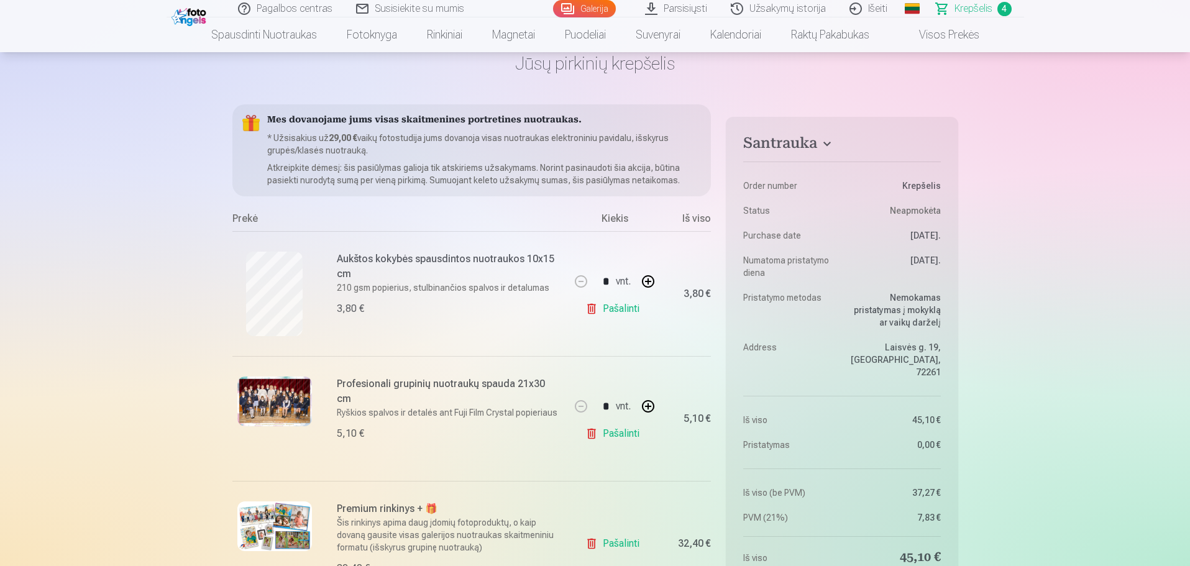
click at [590, 429] on link "Pašalinti" at bounding box center [614, 433] width 59 height 25
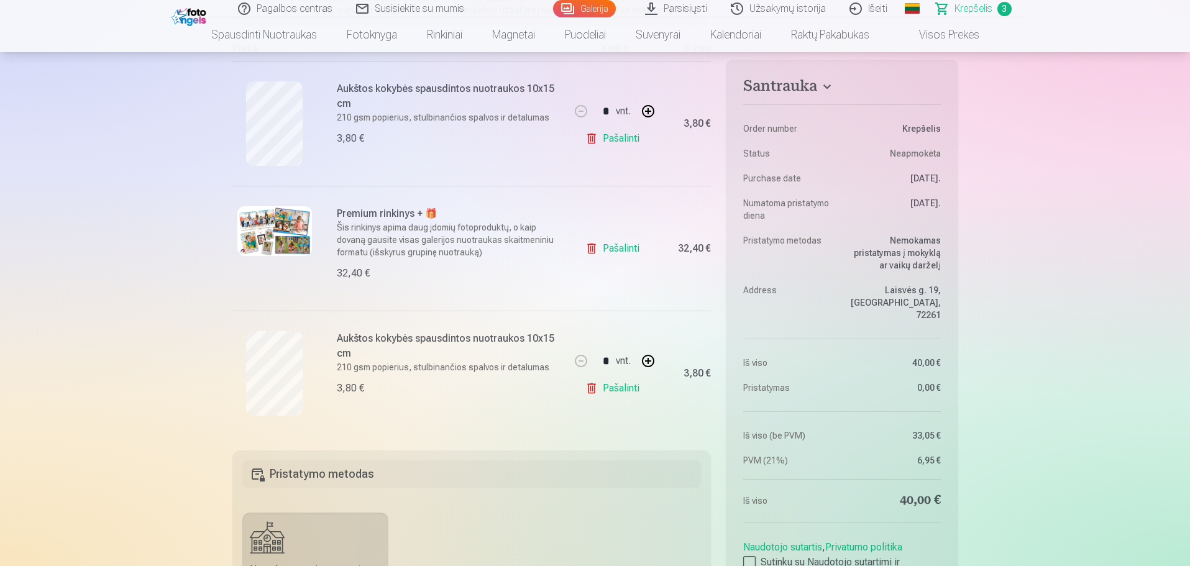
scroll to position [249, 0]
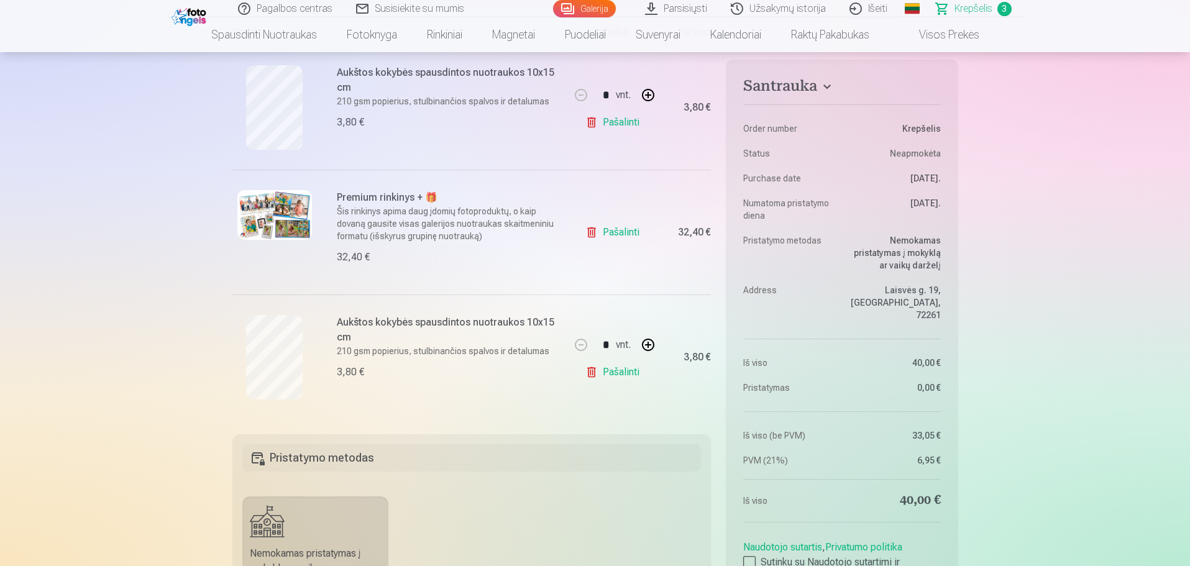
click at [596, 370] on link "Pašalinti" at bounding box center [614, 372] width 59 height 25
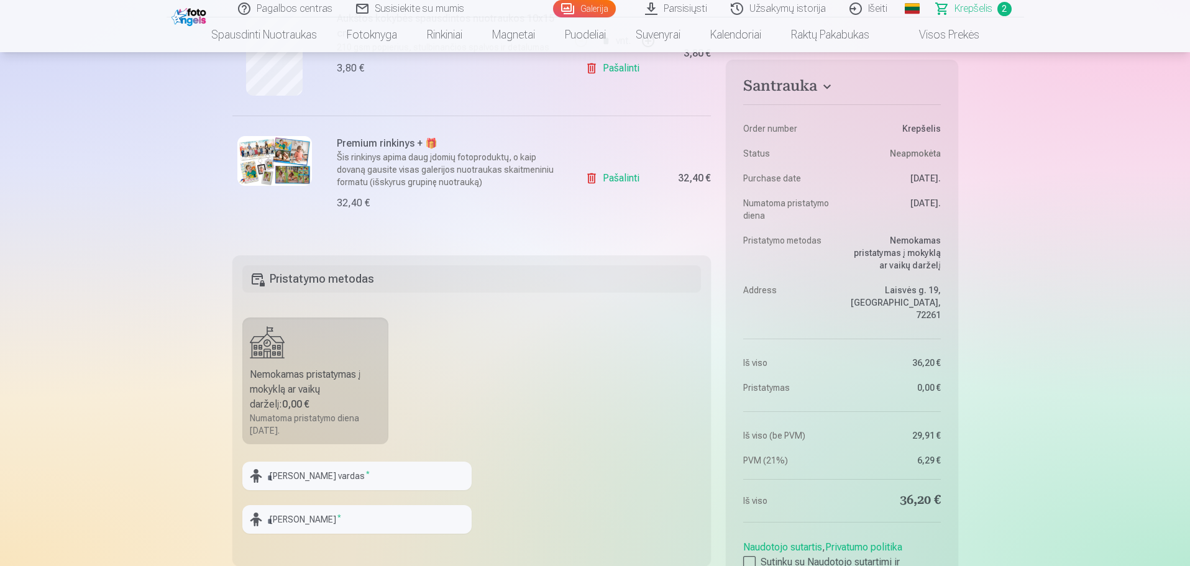
scroll to position [435, 0]
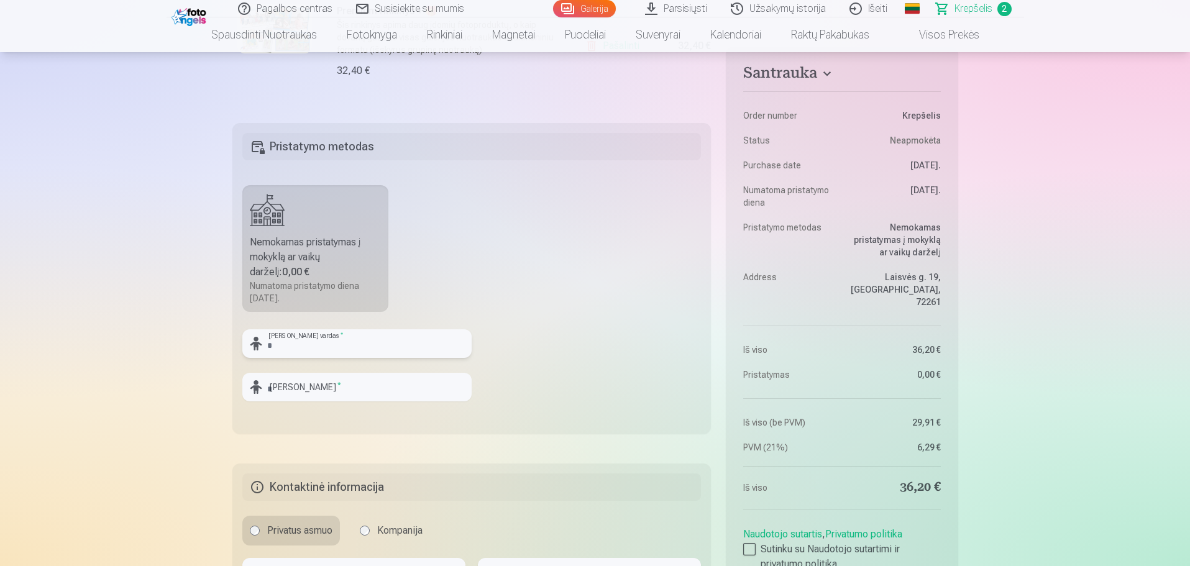
click at [301, 340] on input "text" at bounding box center [356, 343] width 229 height 29
type input "****"
click at [319, 383] on input "text" at bounding box center [356, 387] width 229 height 29
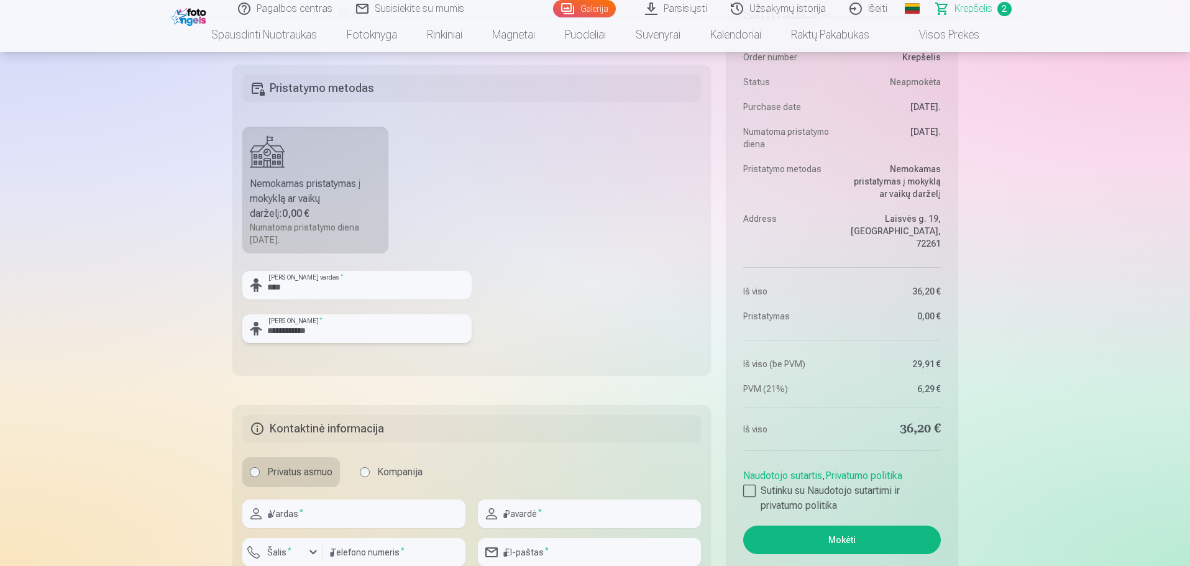
scroll to position [497, 0]
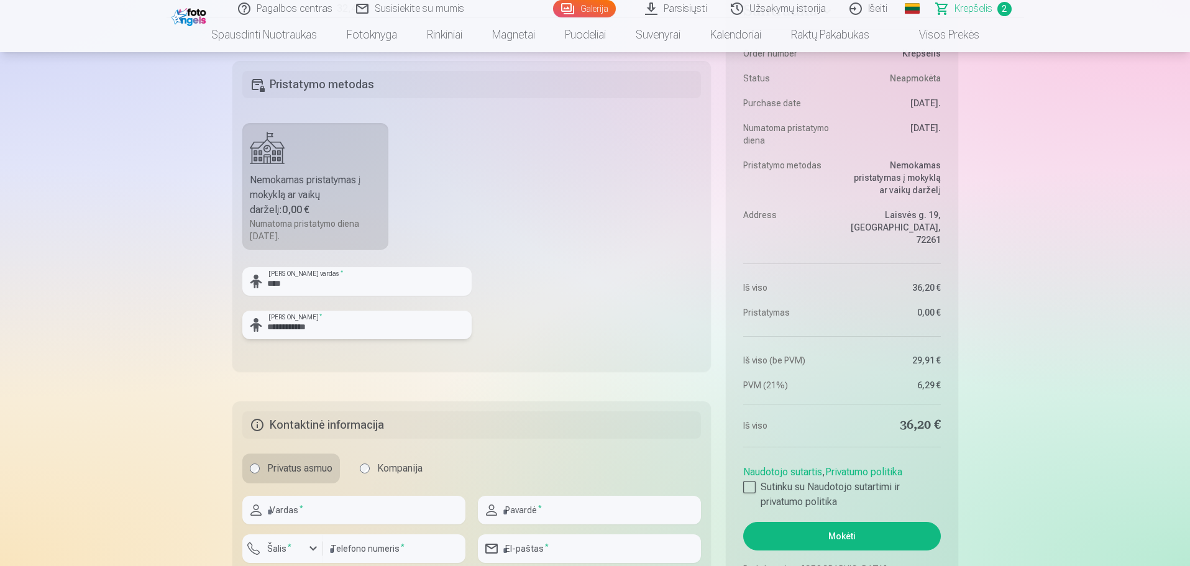
type input "**********"
click at [362, 503] on input "text" at bounding box center [353, 510] width 223 height 29
type input "*****"
click at [552, 515] on input "text" at bounding box center [589, 510] width 223 height 29
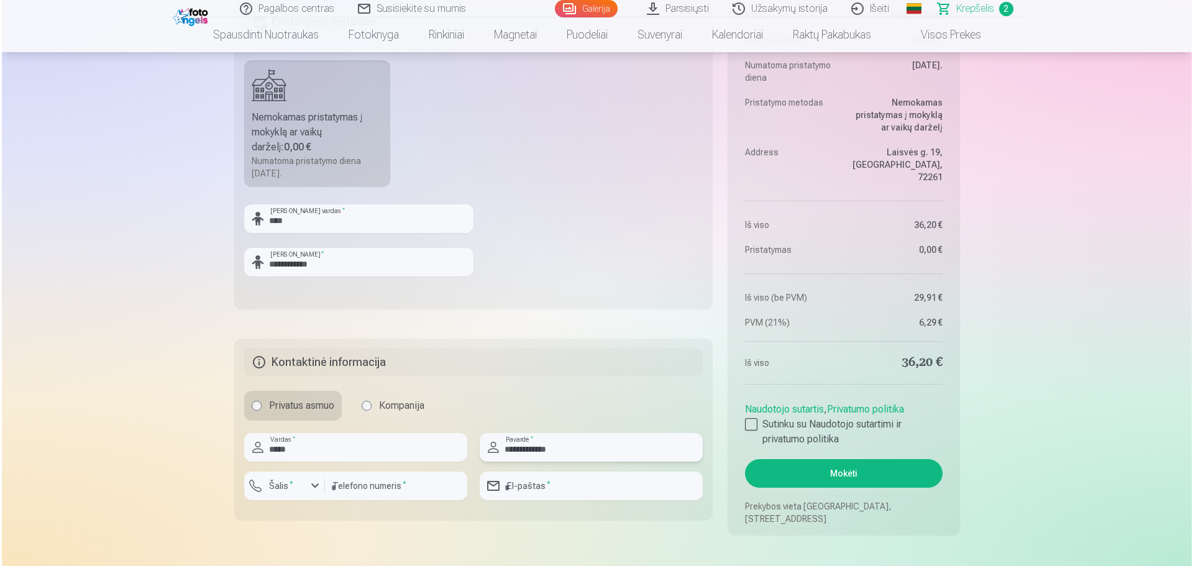
scroll to position [746, 0]
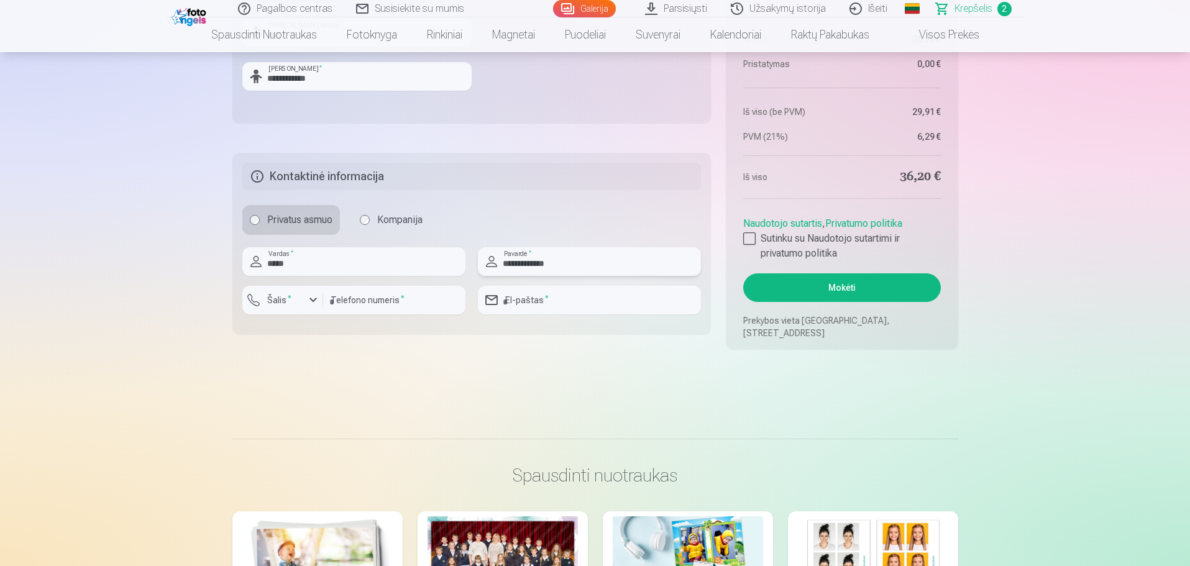
type input "**********"
click at [310, 300] on div "button" at bounding box center [313, 300] width 15 height 15
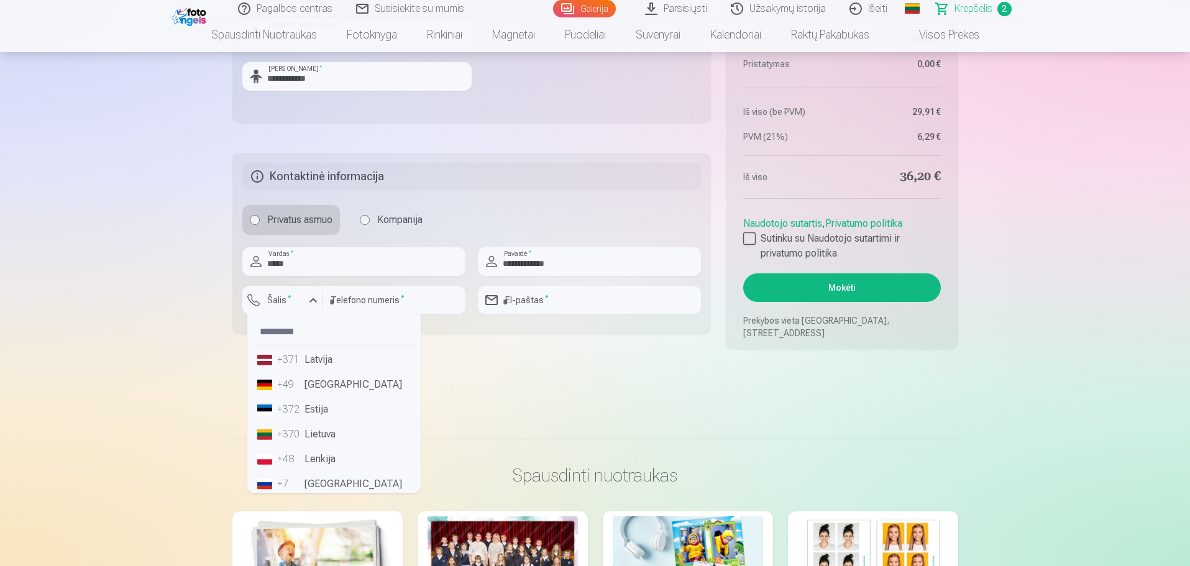
click at [331, 437] on li "+370 Lietuva" at bounding box center [333, 434] width 163 height 25
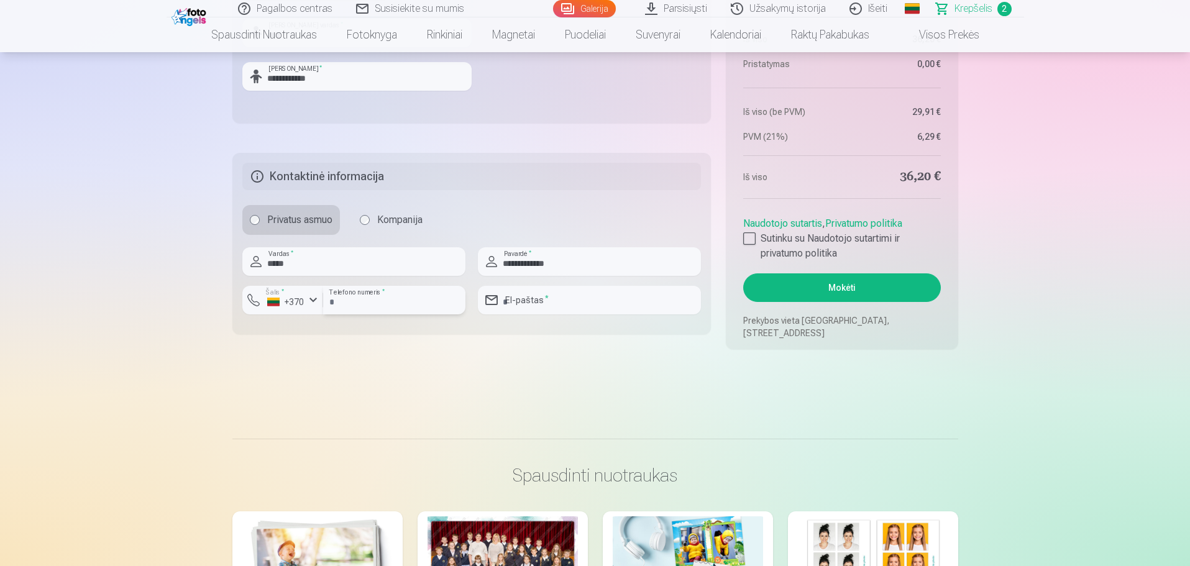
click at [419, 306] on input "number" at bounding box center [394, 300] width 142 height 29
type input "********"
click at [587, 305] on input "email" at bounding box center [589, 300] width 223 height 29
type input "**********"
click at [753, 236] on div at bounding box center [749, 238] width 12 height 12
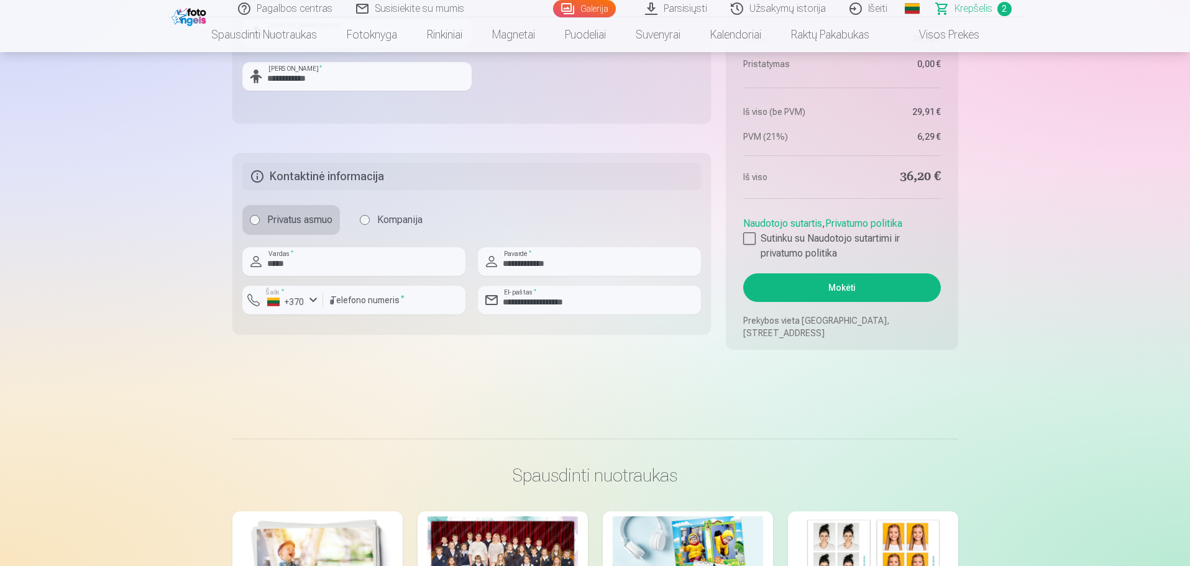
click at [818, 285] on button "Mokėti" at bounding box center [841, 287] width 197 height 29
